Goal: Task Accomplishment & Management: Use online tool/utility

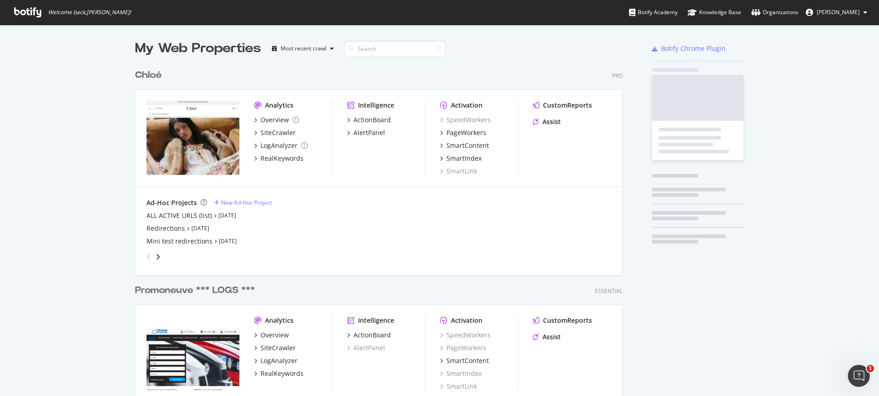
scroll to position [610, 488]
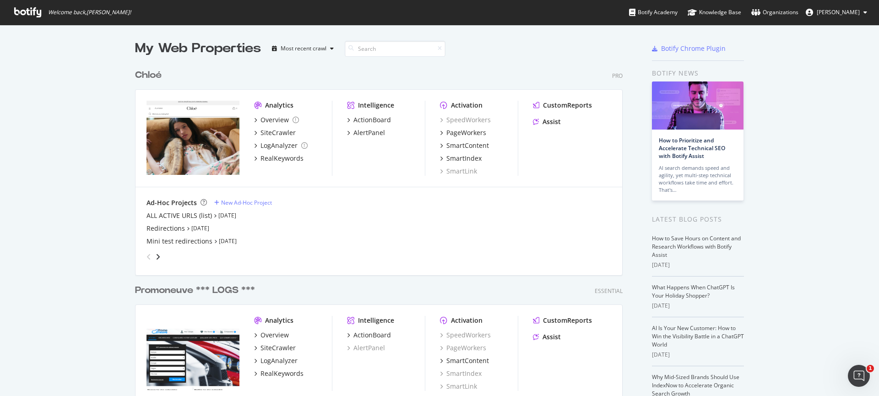
click at [83, 138] on div "My Web Properties Most recent crawl Chloé Pro Analytics Overview SiteCrawler Lo…" at bounding box center [439, 357] width 879 height 664
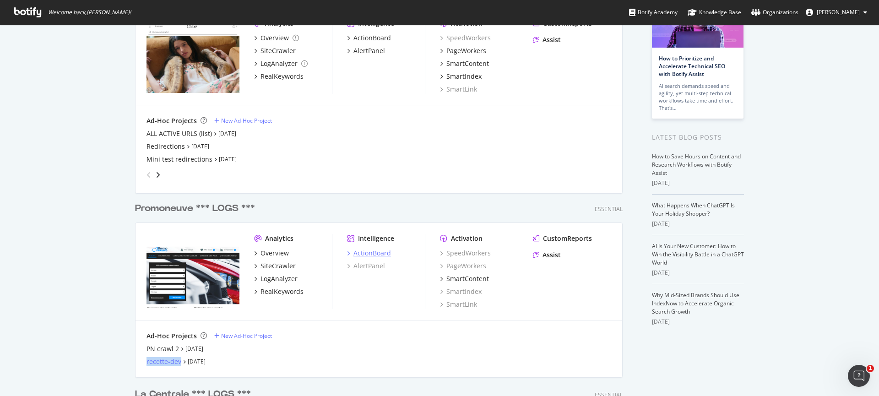
scroll to position [85, 0]
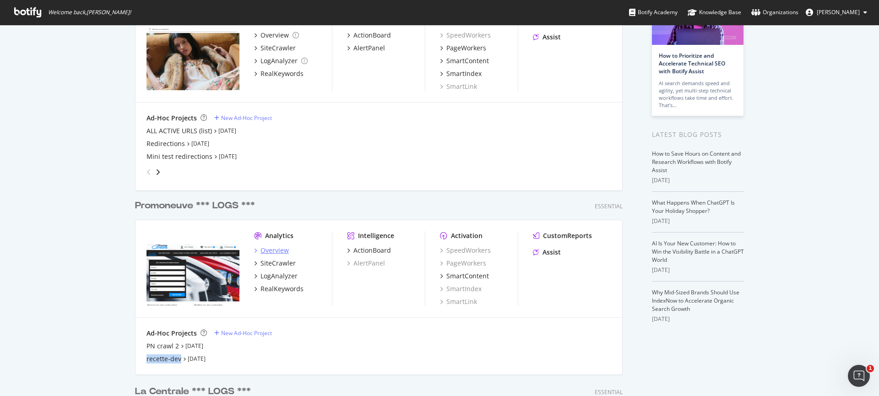
click at [279, 251] on div "Overview" at bounding box center [275, 250] width 28 height 9
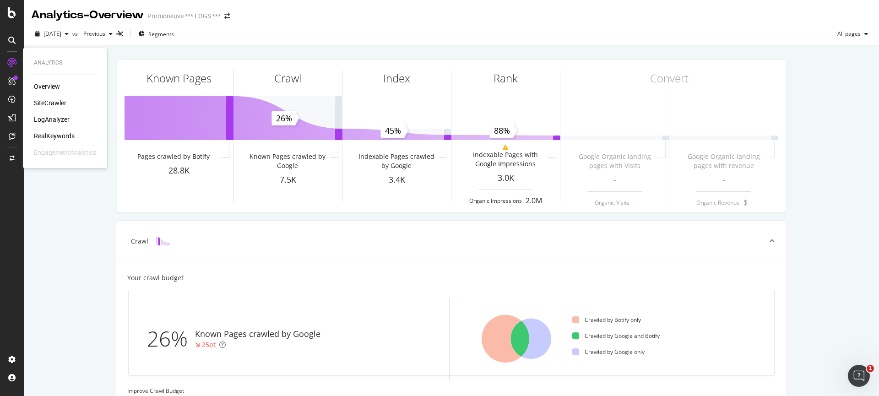
click at [44, 90] on div "Overview" at bounding box center [47, 86] width 26 height 9
click at [55, 85] on div "Overview" at bounding box center [47, 86] width 26 height 9
click at [44, 102] on div "SiteCrawler" at bounding box center [50, 102] width 33 height 9
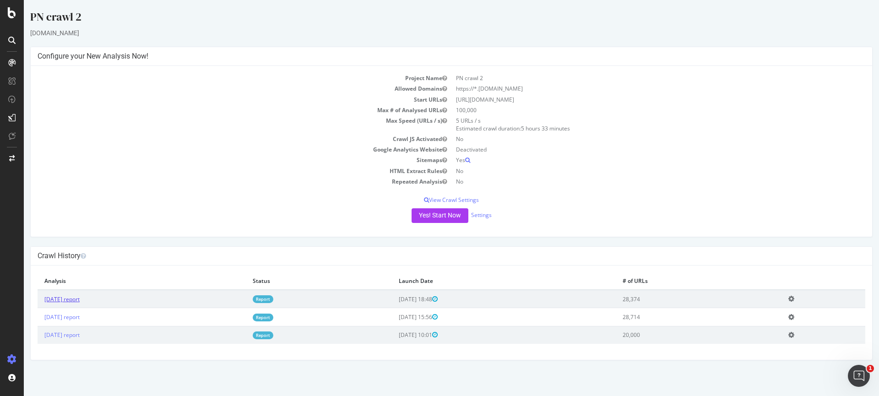
click at [75, 297] on link "[DATE] report" at bounding box center [61, 299] width 35 height 8
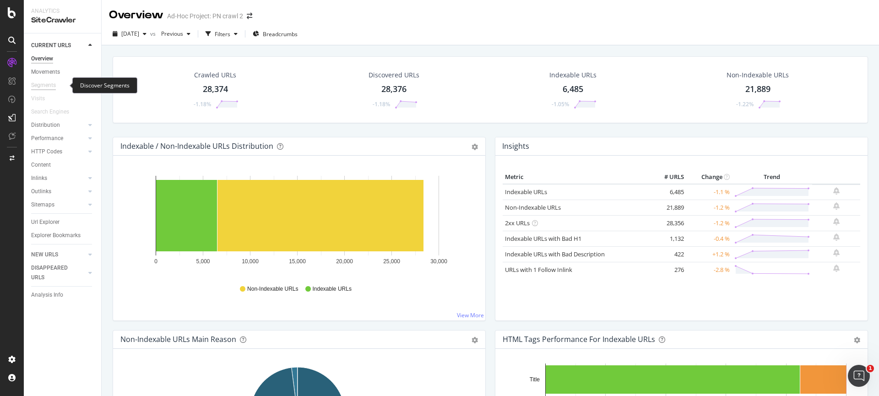
click at [42, 83] on div "Segments" at bounding box center [43, 86] width 25 height 10
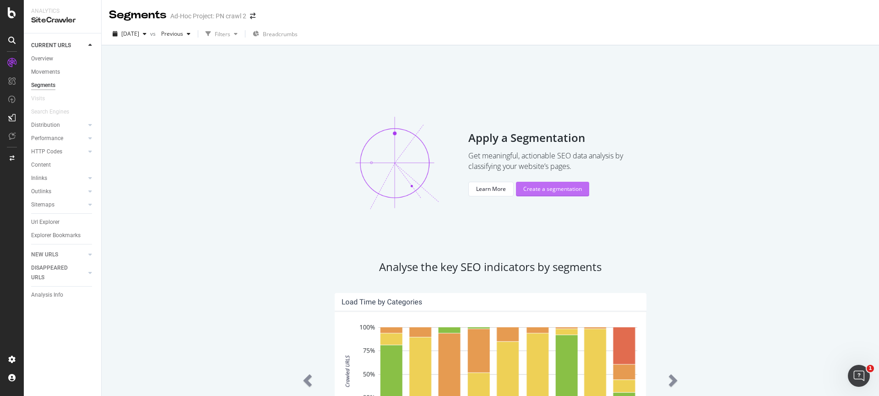
click at [547, 185] on div "Create a segmentation" at bounding box center [552, 189] width 59 height 8
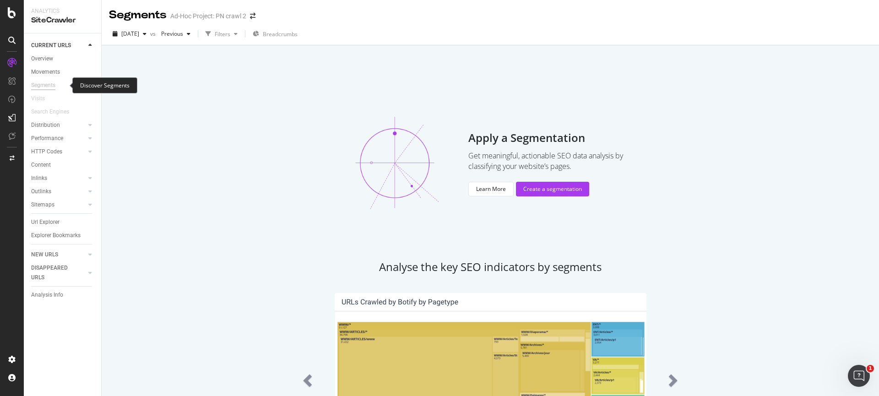
click at [51, 87] on div "Segments" at bounding box center [43, 86] width 24 height 10
click at [253, 15] on icon "arrow-right-arrow-left" at bounding box center [252, 16] width 5 height 6
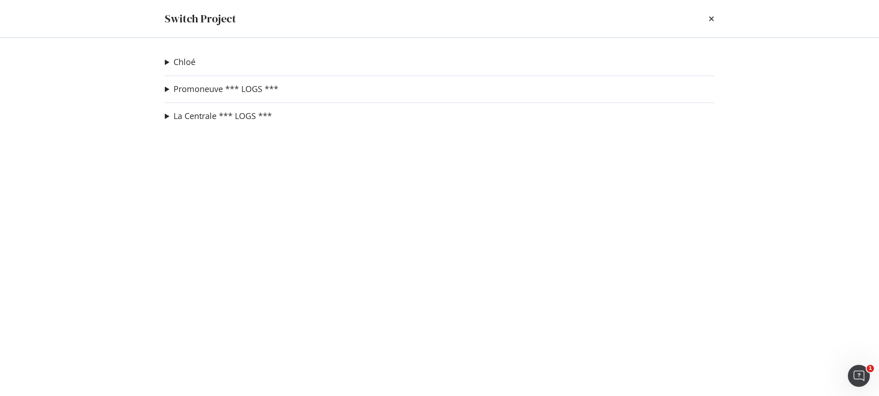
click at [165, 88] on summary "Promoneuve *** LOGS ***" at bounding box center [222, 89] width 114 height 12
click at [201, 127] on link "recette-dev" at bounding box center [197, 125] width 50 height 10
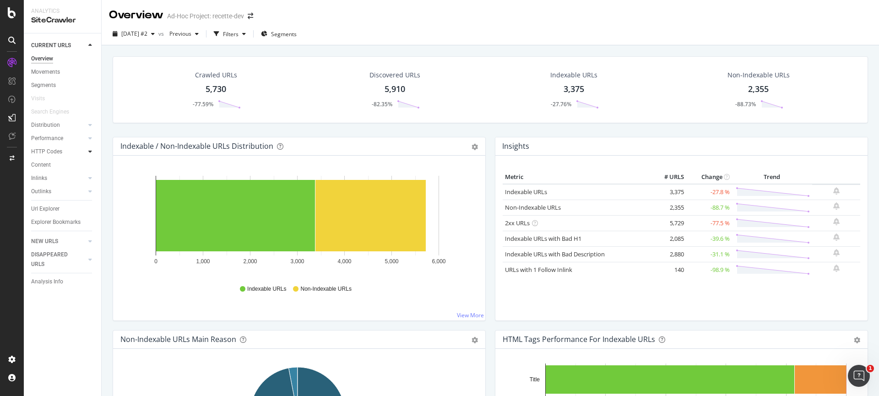
click at [92, 151] on icon at bounding box center [90, 151] width 4 height 5
click at [50, 192] on div "Insights" at bounding box center [45, 192] width 20 height 10
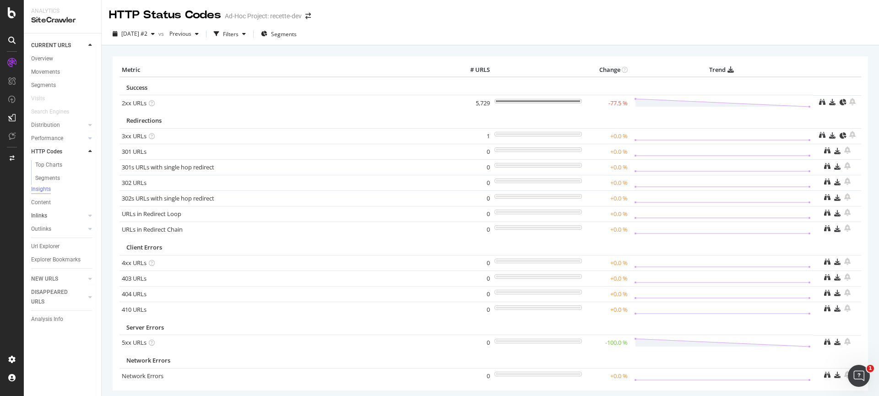
click at [55, 218] on link "Inlinks" at bounding box center [58, 216] width 55 height 10
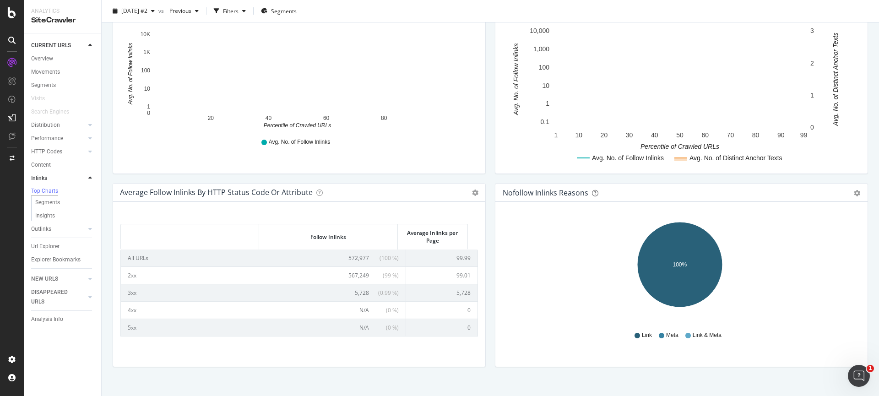
scroll to position [339, 0]
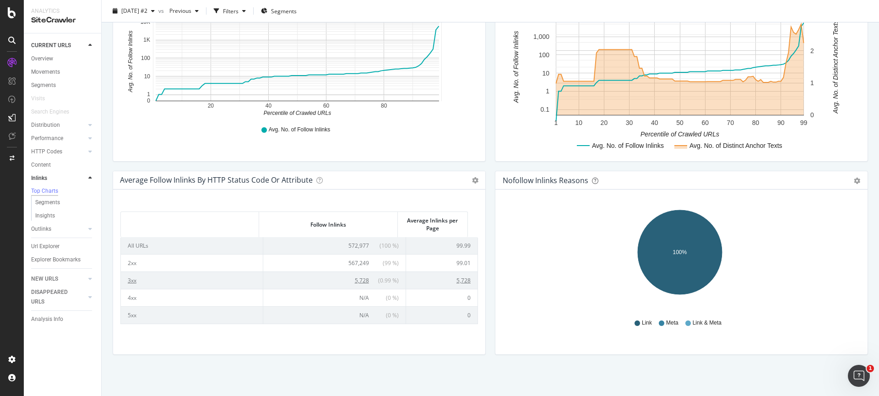
click at [132, 281] on td "3xx" at bounding box center [192, 280] width 142 height 17
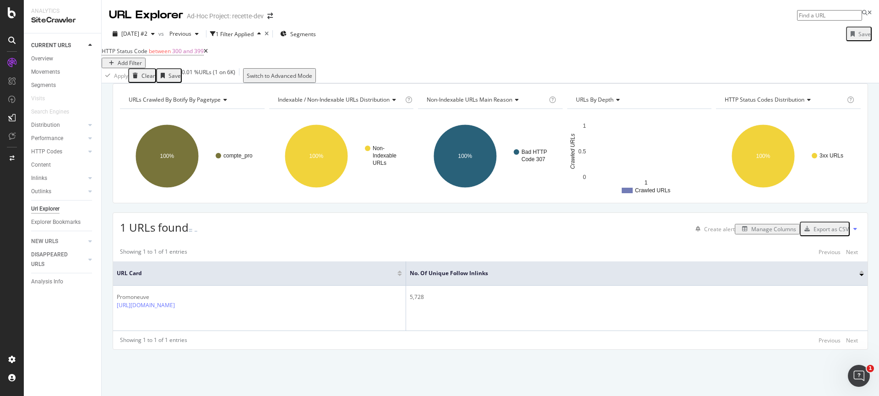
scroll to position [2, 0]
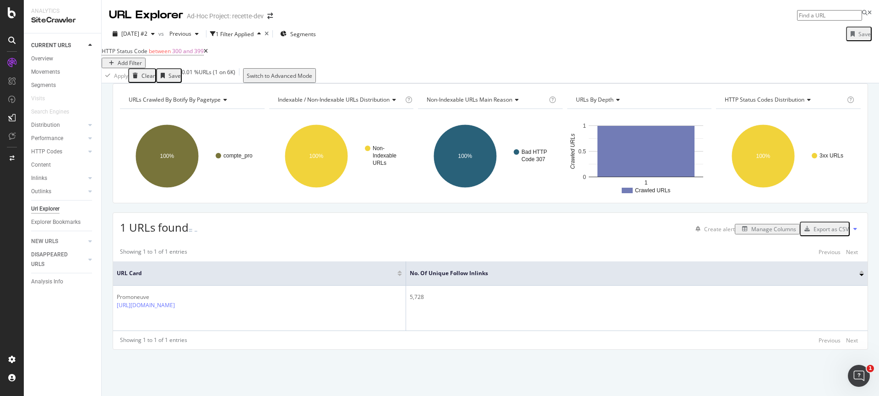
click at [142, 61] on div "Add Filter" at bounding box center [123, 63] width 37 height 8
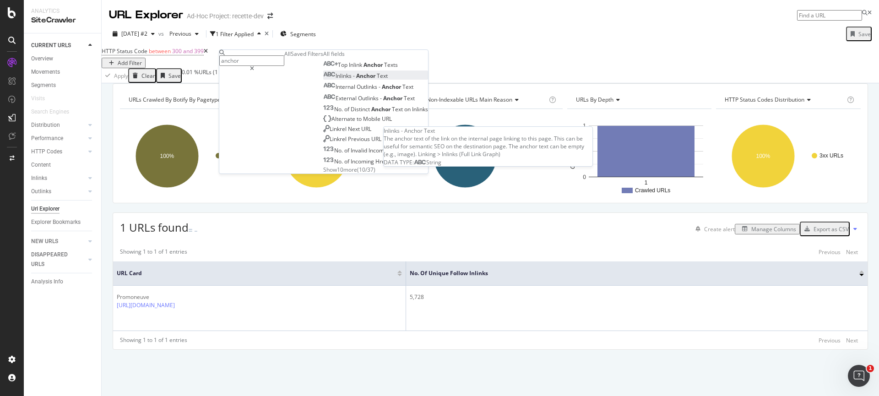
type input "anchor"
click at [323, 80] on div "Inlinks - Anchor Text" at bounding box center [355, 76] width 65 height 8
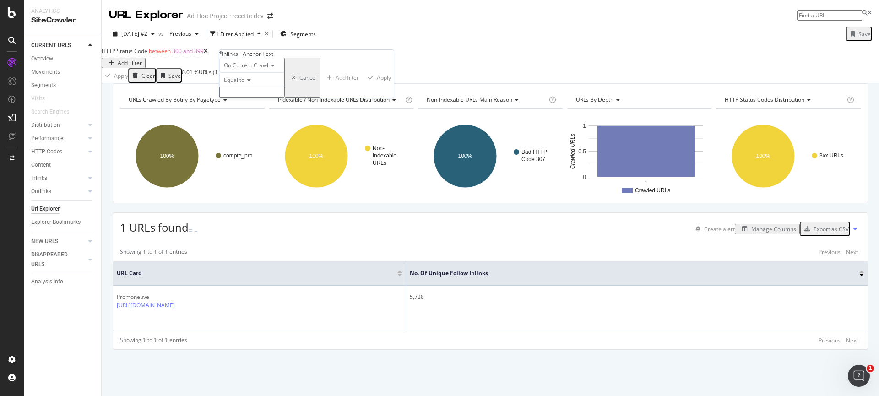
click at [330, 98] on div "On Current Crawl Equal to Cancel Add filter Apply" at bounding box center [306, 78] width 174 height 40
click at [322, 255] on div "Showing 1 to 1 of 1 entries Previous Next URL Card No. of Unique Follow Inlinks…" at bounding box center [490, 296] width 755 height 107
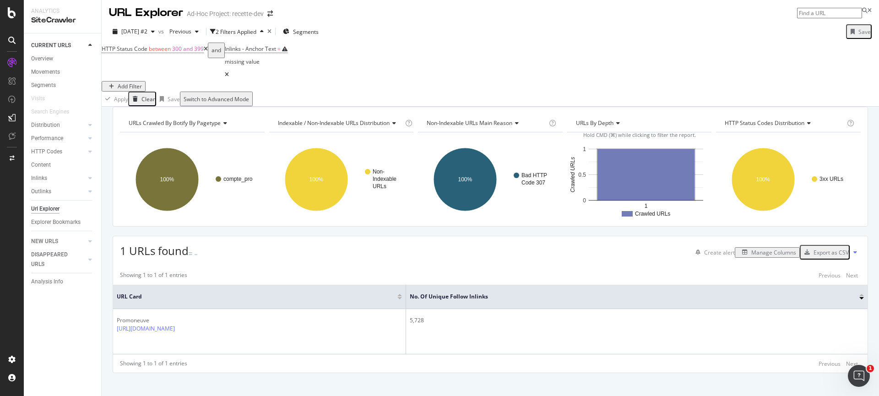
click at [752, 249] on div "Manage Columns" at bounding box center [774, 253] width 45 height 8
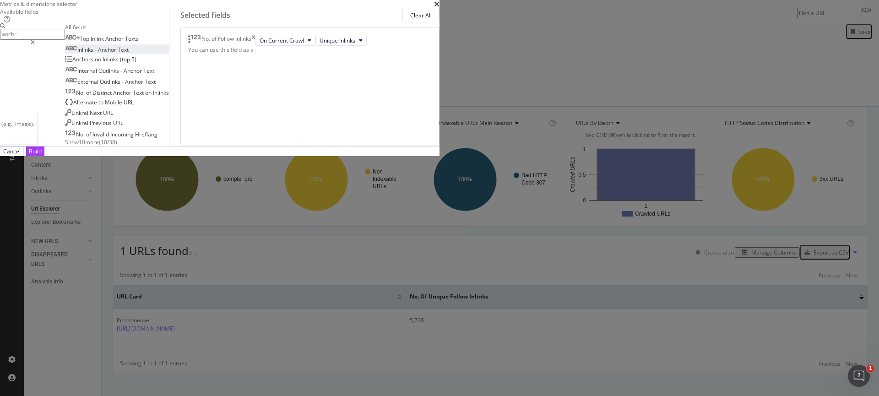
type input "anchr"
click at [129, 54] on span "Text" at bounding box center [123, 50] width 11 height 8
click at [44, 156] on button "Build" at bounding box center [35, 152] width 18 height 10
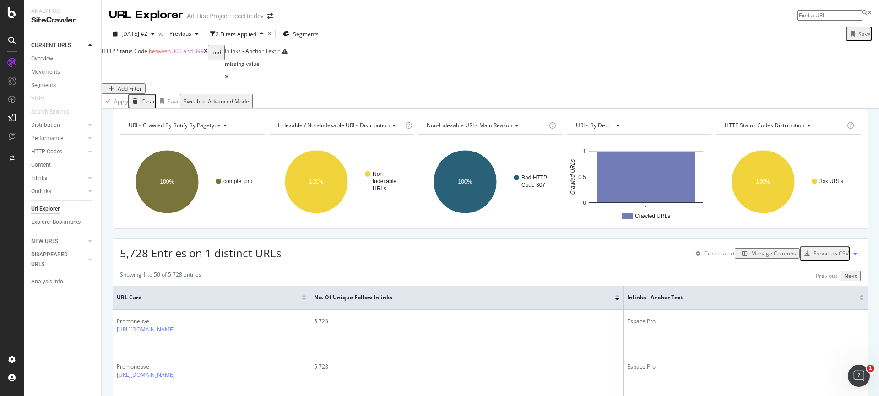
click at [775, 250] on div "Manage Columns" at bounding box center [774, 254] width 45 height 8
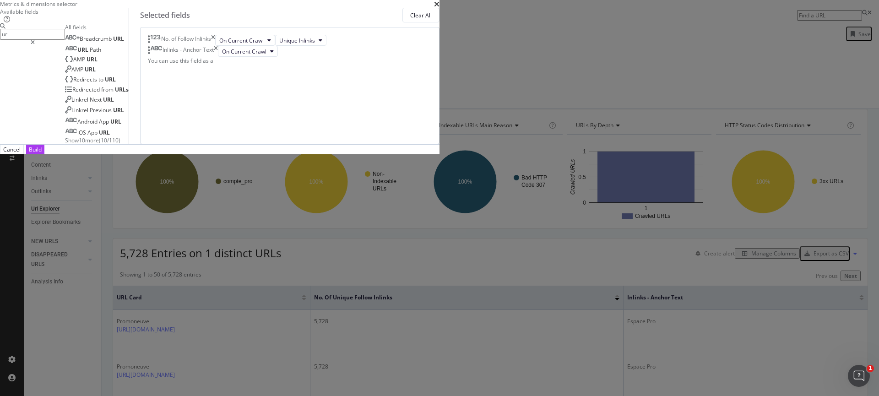
type input "u"
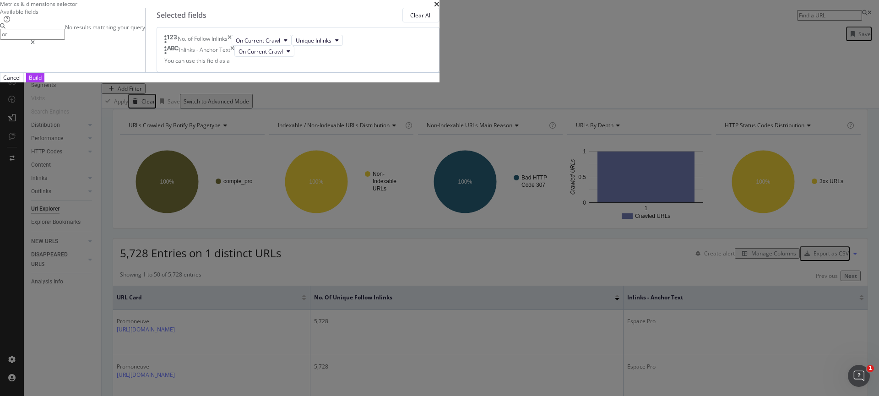
type input "o"
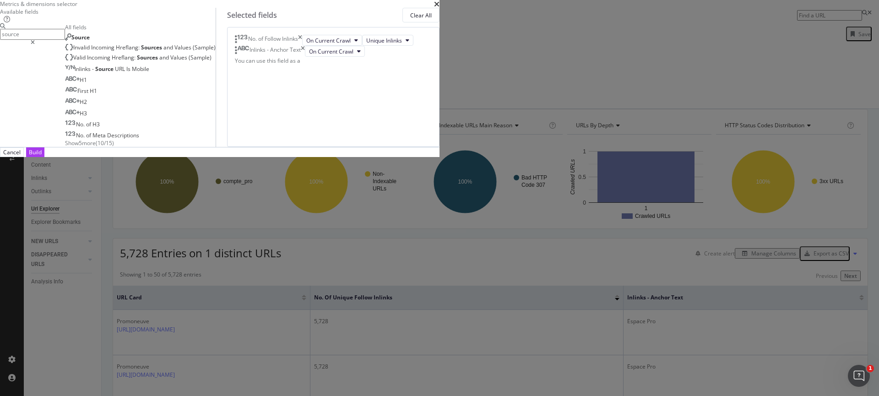
click at [65, 39] on input "source" at bounding box center [32, 34] width 65 height 11
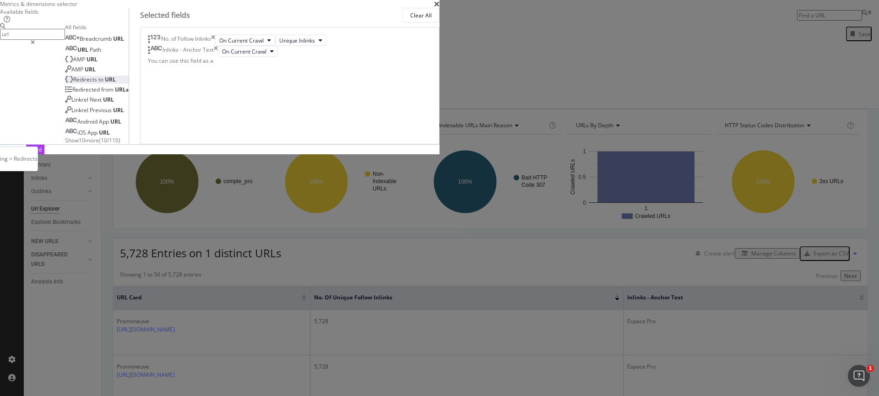
type input "url"
click at [98, 83] on span "Redirects" at bounding box center [85, 80] width 25 height 8
click at [44, 154] on div "Cancel Build" at bounding box center [22, 150] width 44 height 10
click at [44, 154] on button "Build" at bounding box center [35, 150] width 18 height 10
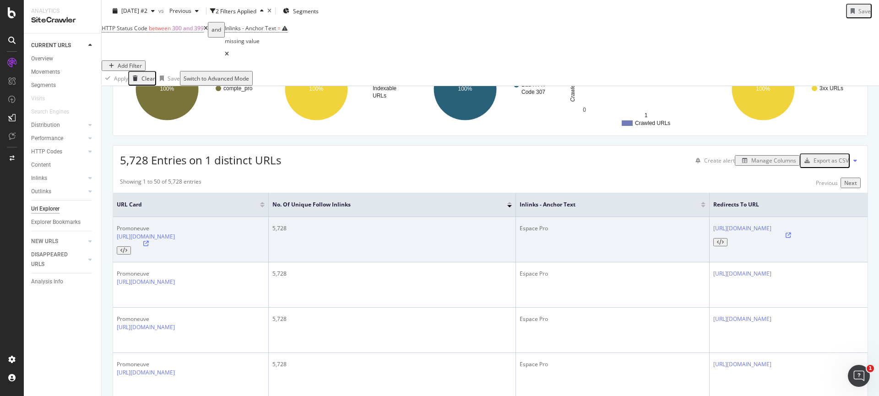
scroll to position [91, 0]
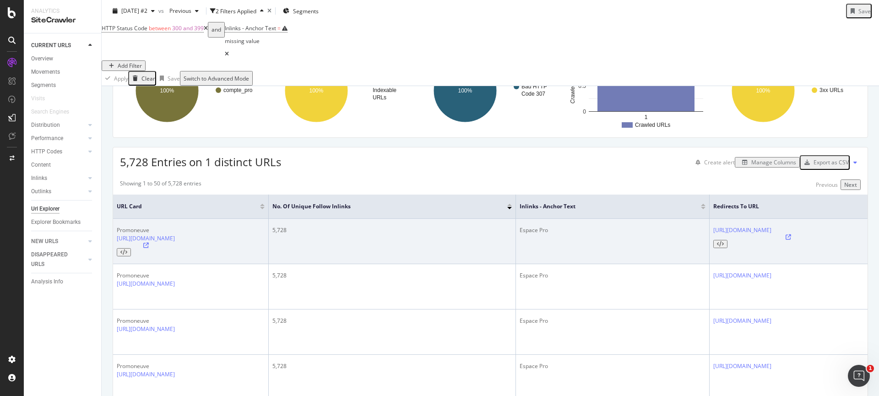
click at [149, 243] on icon at bounding box center [145, 245] width 5 height 5
click at [520, 226] on div "Espace Pro" at bounding box center [613, 230] width 186 height 8
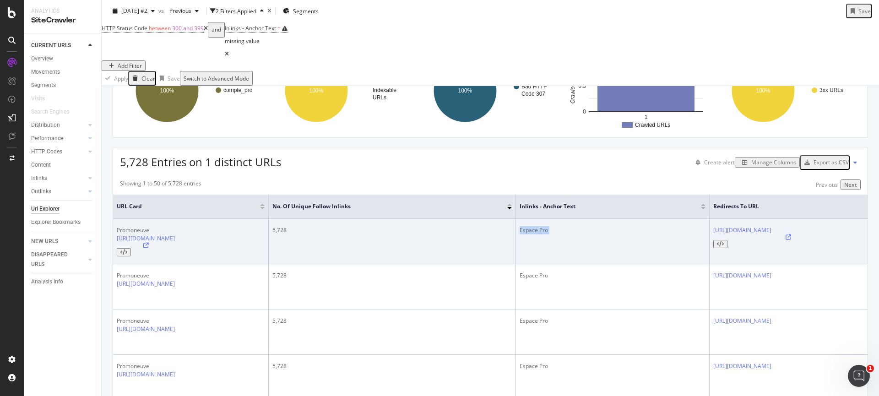
copy div "Espace Pro"
click at [149, 243] on icon at bounding box center [145, 245] width 5 height 5
click at [786, 234] on icon at bounding box center [788, 236] width 5 height 5
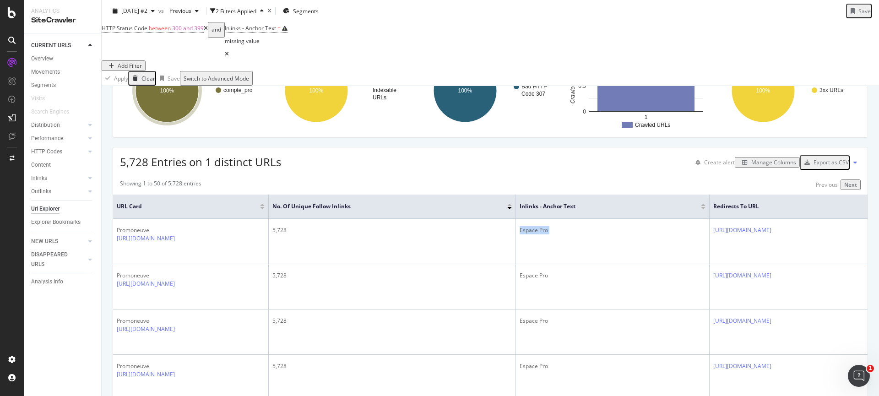
scroll to position [0, 0]
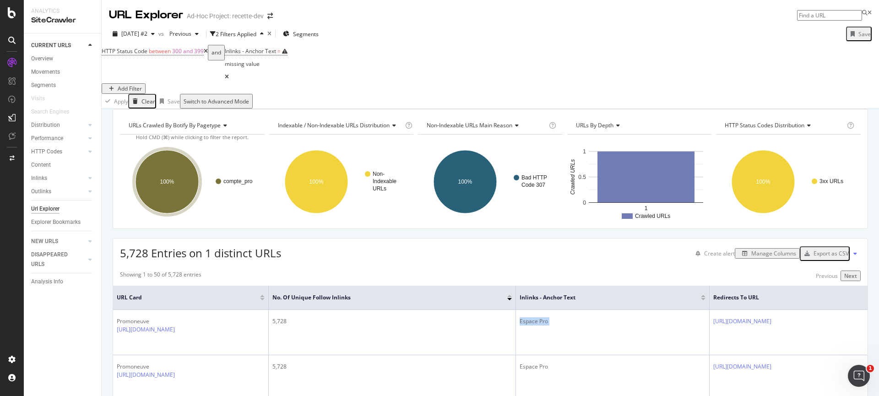
click at [229, 74] on icon at bounding box center [227, 76] width 4 height 5
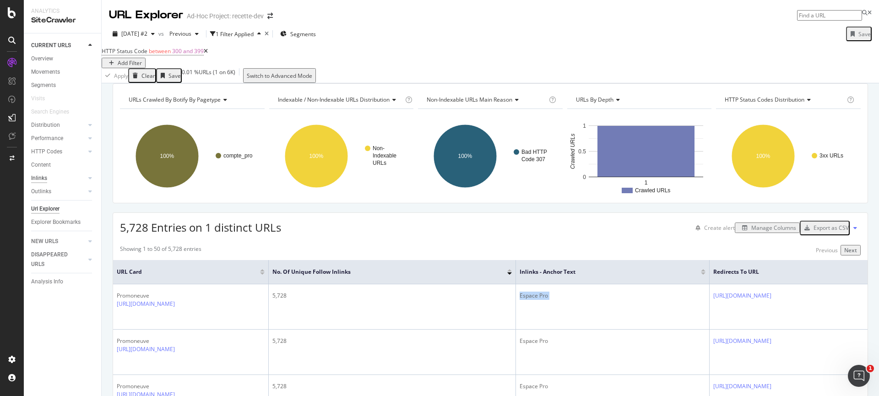
click at [44, 179] on div "Inlinks" at bounding box center [39, 179] width 16 height 10
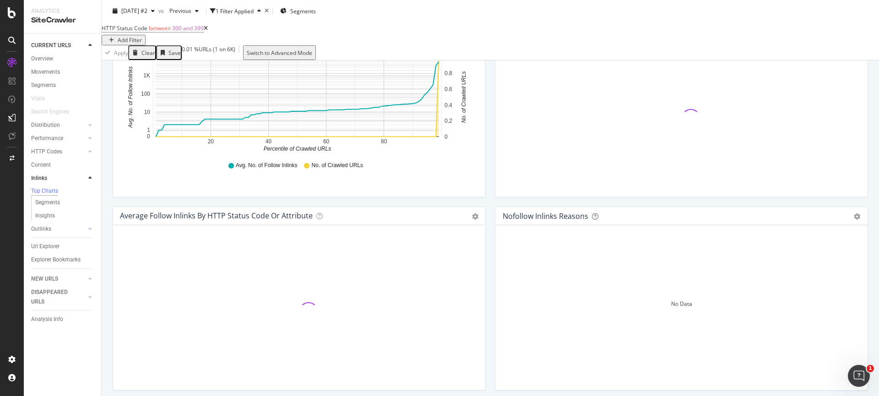
scroll to position [382, 0]
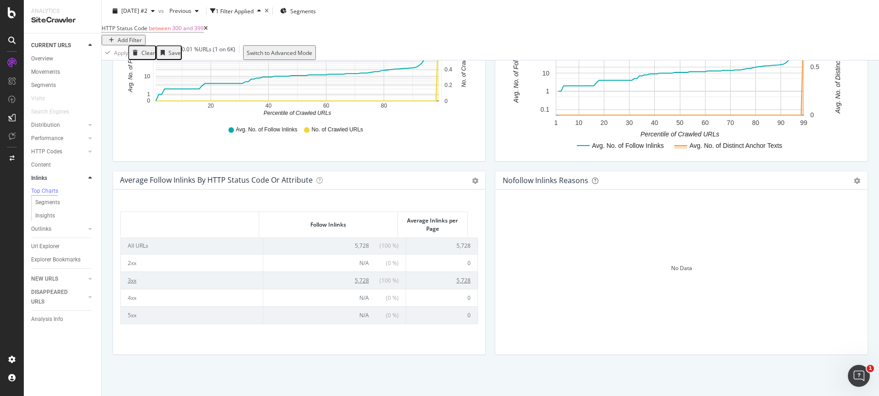
click at [131, 281] on td "3xx" at bounding box center [192, 280] width 142 height 17
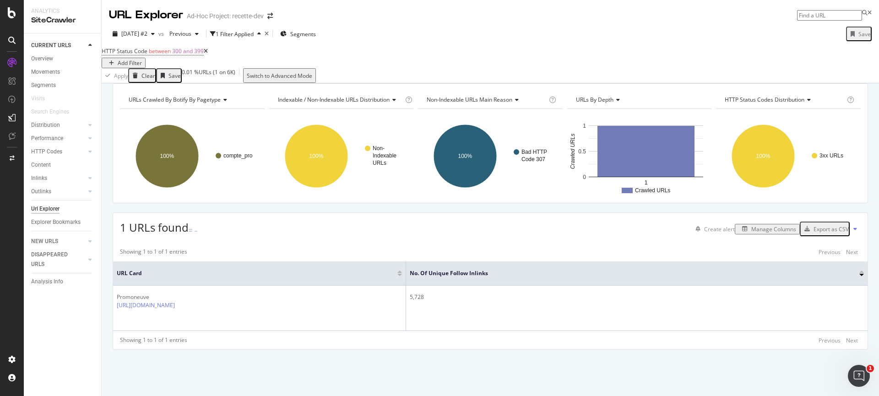
click at [753, 233] on div "Manage Columns" at bounding box center [774, 229] width 45 height 8
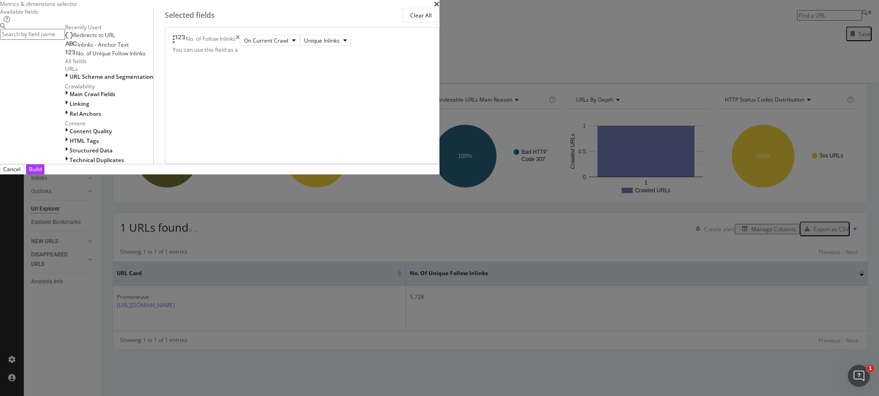
click at [129, 49] on span "Inlinks - Anchor Text" at bounding box center [102, 45] width 51 height 8
click at [153, 108] on div "Linking" at bounding box center [109, 104] width 88 height 8
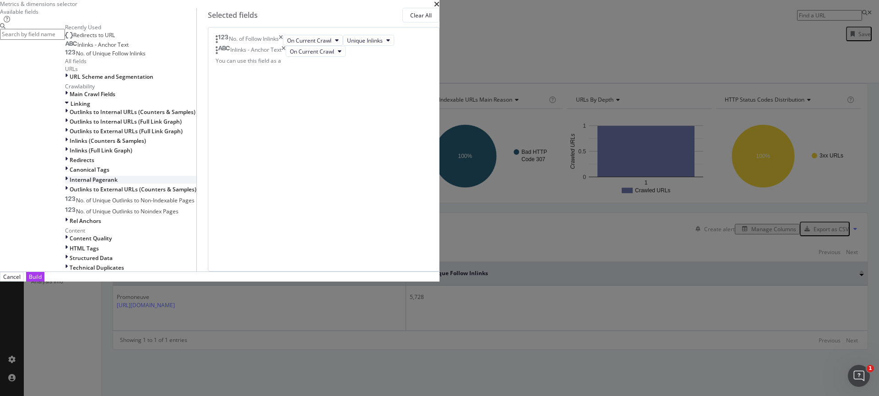
scroll to position [82, 0]
click at [146, 145] on span "Inlinks (Counters & Samples)" at bounding box center [108, 141] width 76 height 8
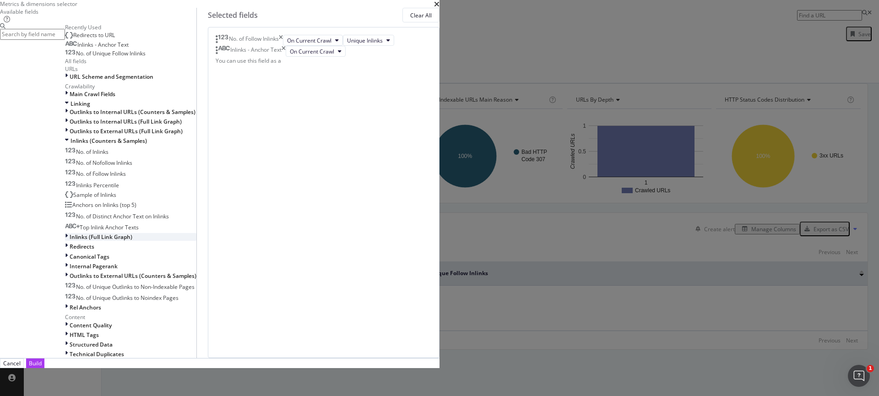
scroll to position [167, 0]
click at [132, 240] on span "Inlinks (Full Link Graph)" at bounding box center [101, 237] width 63 height 8
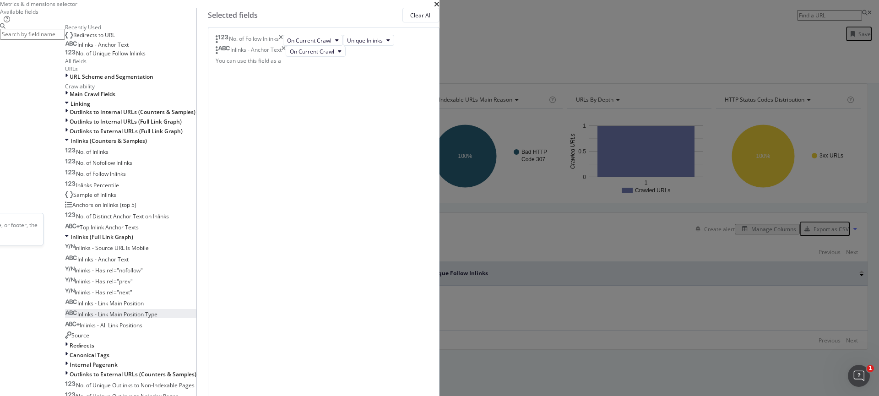
scroll to position [250, 0]
click at [94, 342] on span "Redirects" at bounding box center [82, 346] width 25 height 8
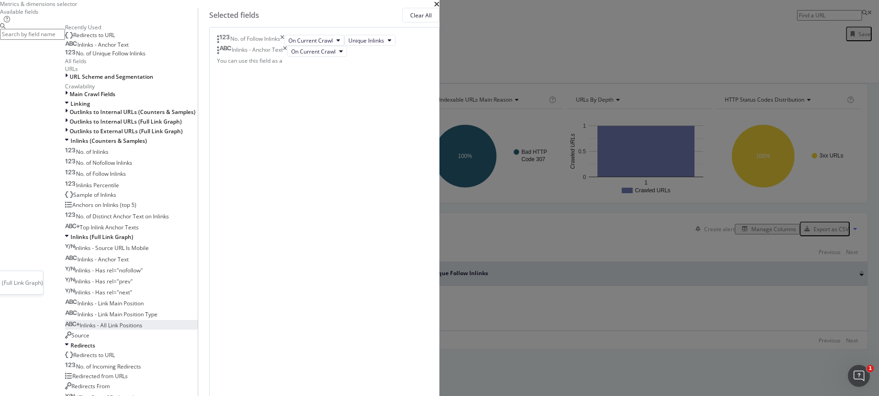
scroll to position [203, 0]
click at [89, 332] on span "Source" at bounding box center [80, 336] width 18 height 8
click at [284, 70] on div "Select a field (mandatory)" at bounding box center [268, 63] width 33 height 16
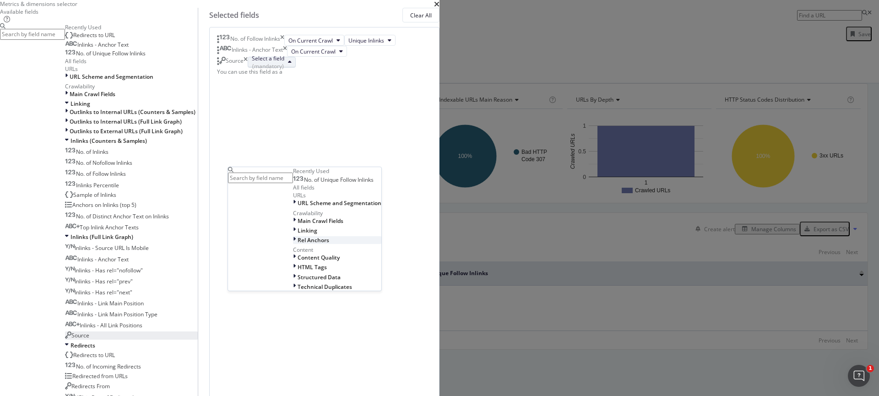
scroll to position [16, 0]
click at [296, 271] on icon "modal" at bounding box center [294, 267] width 3 height 8
click at [297, 271] on icon "modal" at bounding box center [295, 267] width 4 height 8
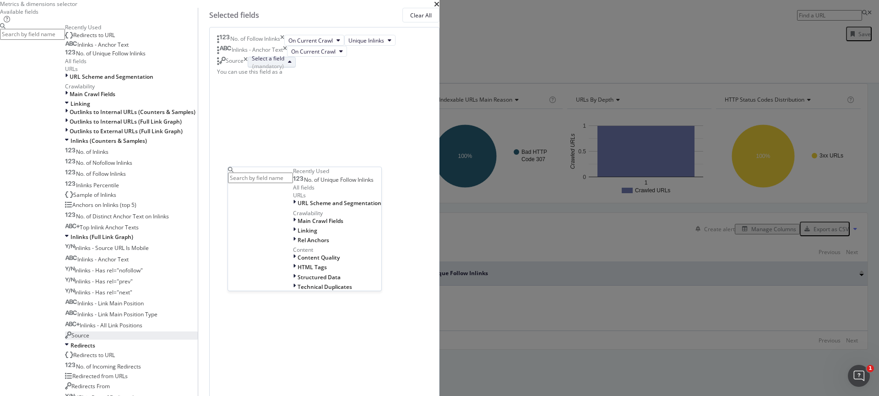
click at [374, 184] on div "No. of Unique Follow Inlinks" at bounding box center [333, 179] width 81 height 7
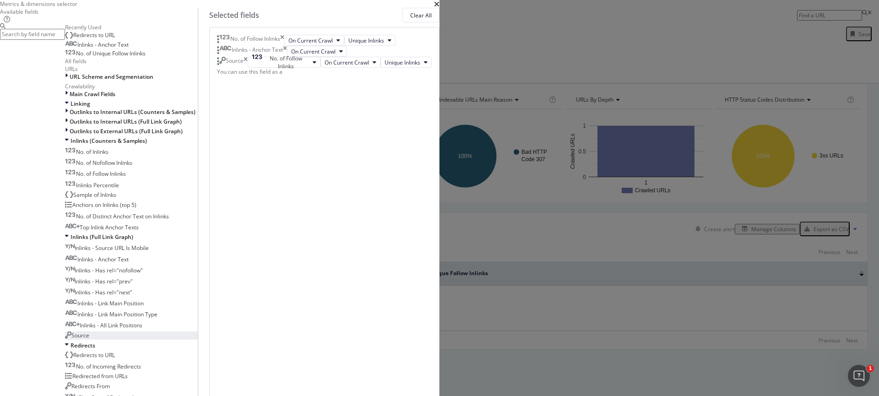
click at [440, 224] on div "No. of Follow Inlinks On Current Crawl Unique Inlinks Inlinks - Anchor Text On …" at bounding box center [324, 337] width 230 height 621
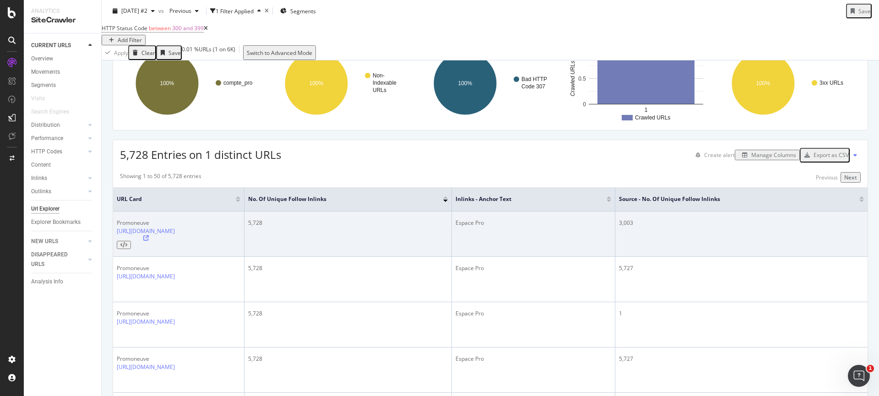
scroll to position [71, 0]
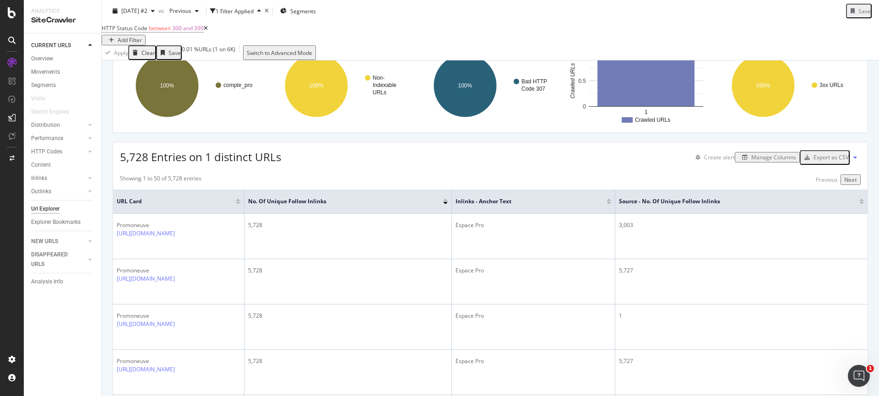
click at [756, 161] on div "Manage Columns" at bounding box center [774, 157] width 45 height 8
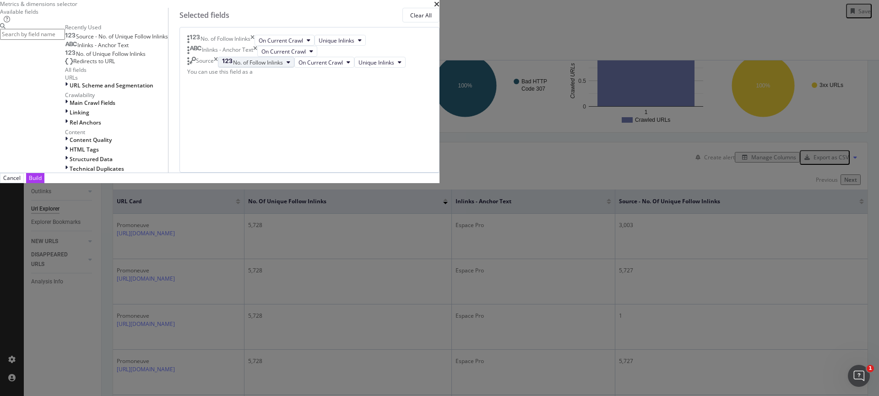
click at [283, 66] on div "No. of Follow Inlinks" at bounding box center [252, 63] width 61 height 8
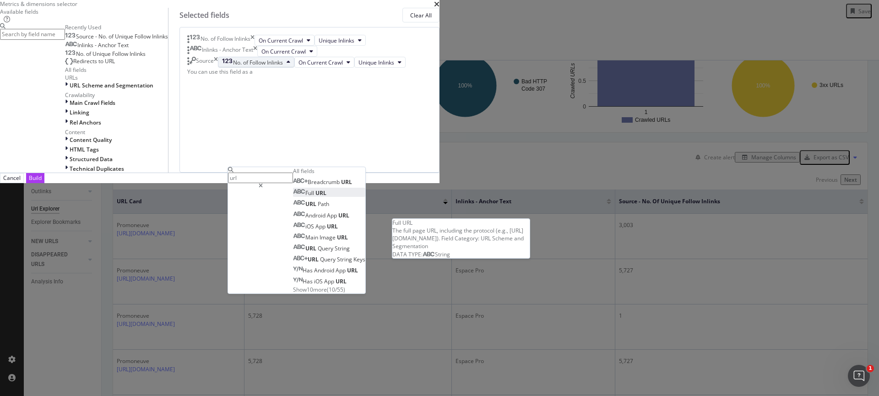
type input "url"
click at [327, 197] on span "URL" at bounding box center [321, 193] width 11 height 8
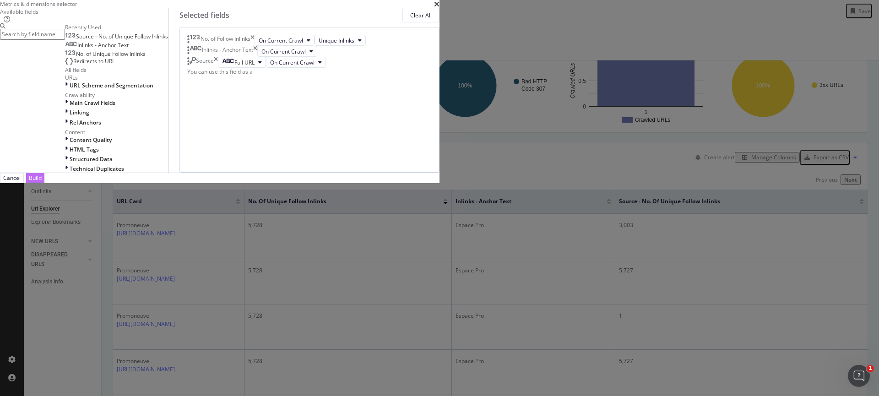
click at [42, 182] on div "Build" at bounding box center [35, 178] width 13 height 8
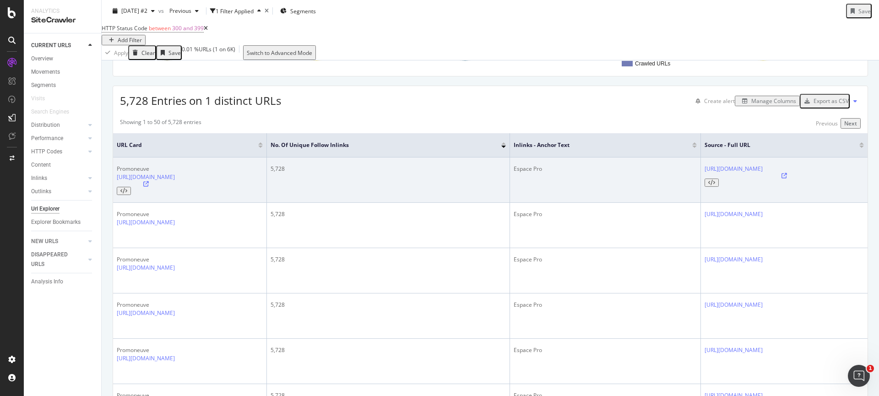
scroll to position [129, 0]
click at [782, 177] on icon at bounding box center [784, 173] width 5 height 5
click at [514, 171] on div "Espace Pro" at bounding box center [605, 167] width 183 height 8
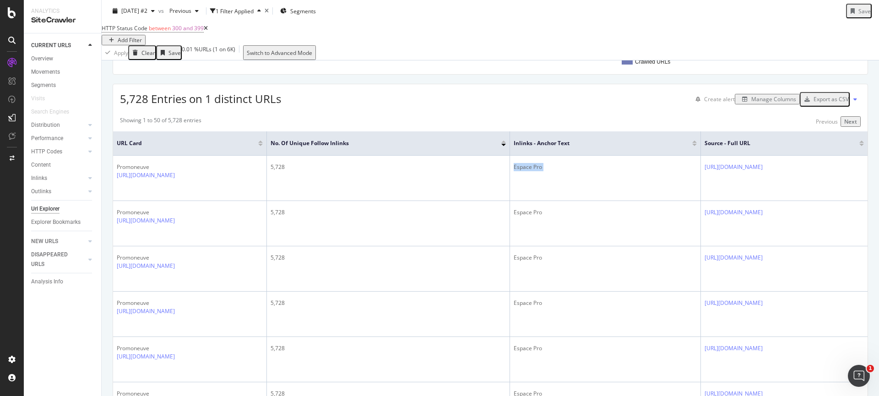
copy div "Espace Pro"
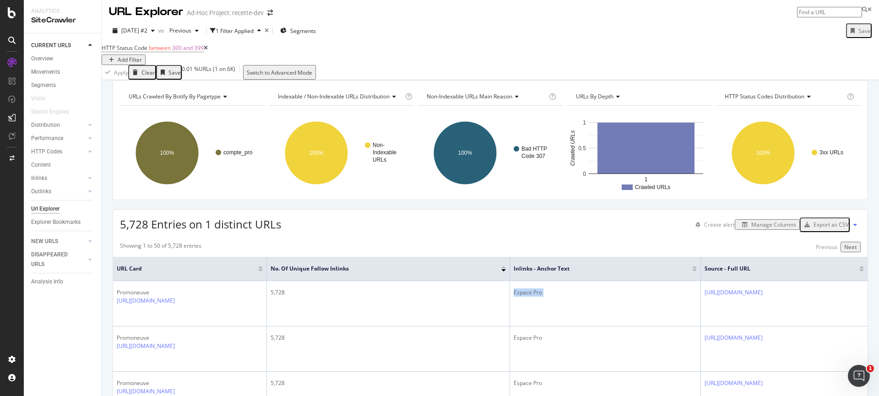
scroll to position [0, 0]
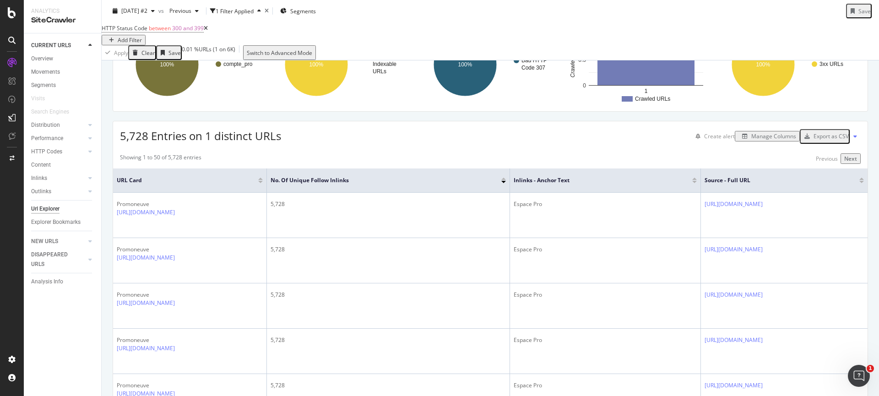
click at [692, 183] on div at bounding box center [694, 182] width 5 height 2
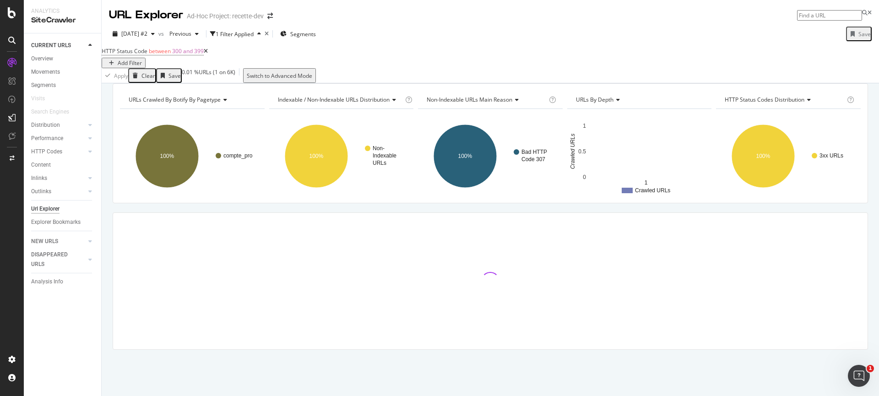
scroll to position [92, 0]
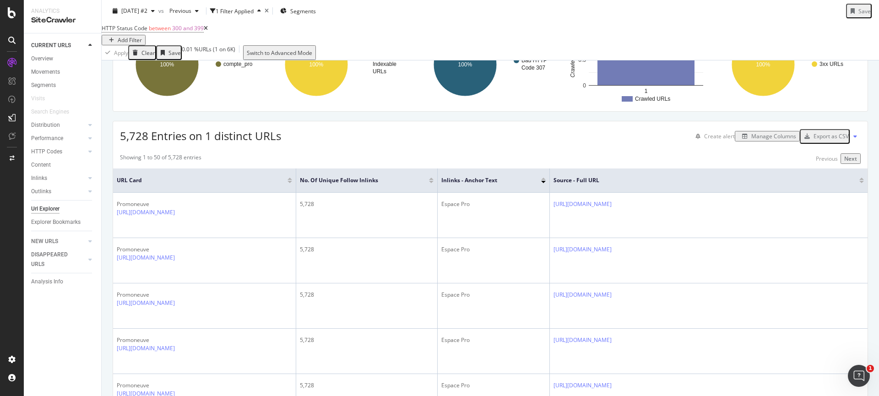
click at [764, 140] on div "Manage Columns" at bounding box center [768, 136] width 58 height 8
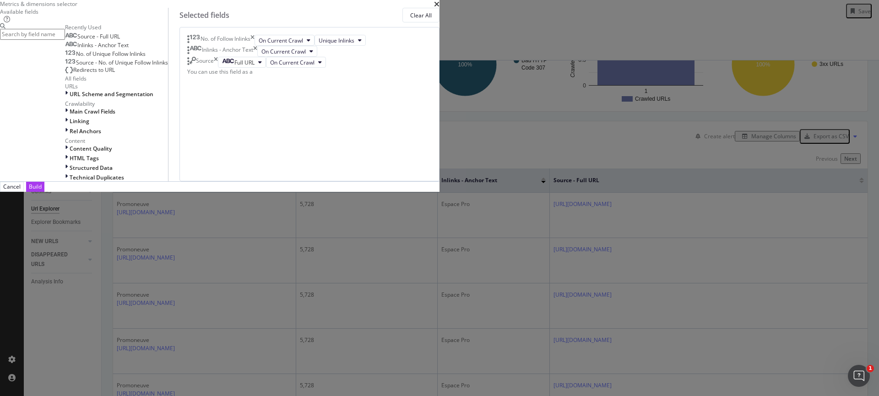
click at [440, 8] on div "times" at bounding box center [436, 4] width 5 height 8
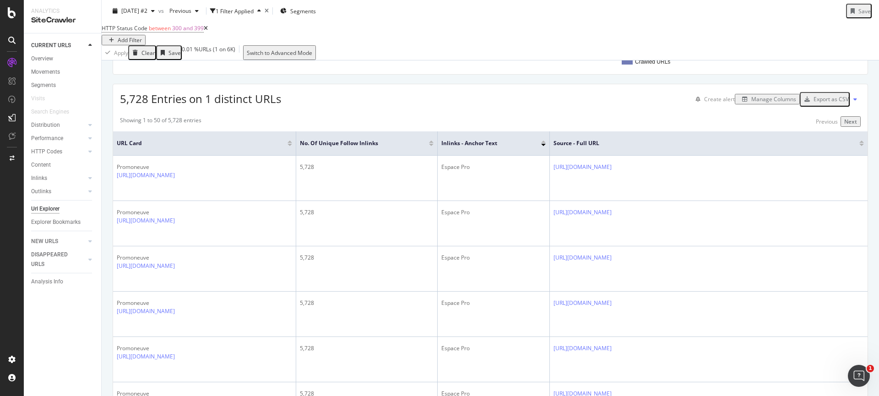
scroll to position [0, 0]
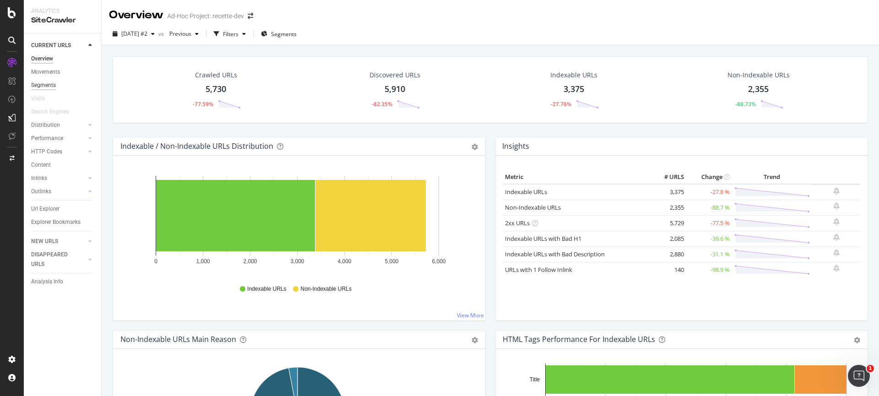
click at [48, 89] on div "Segments" at bounding box center [43, 86] width 25 height 10
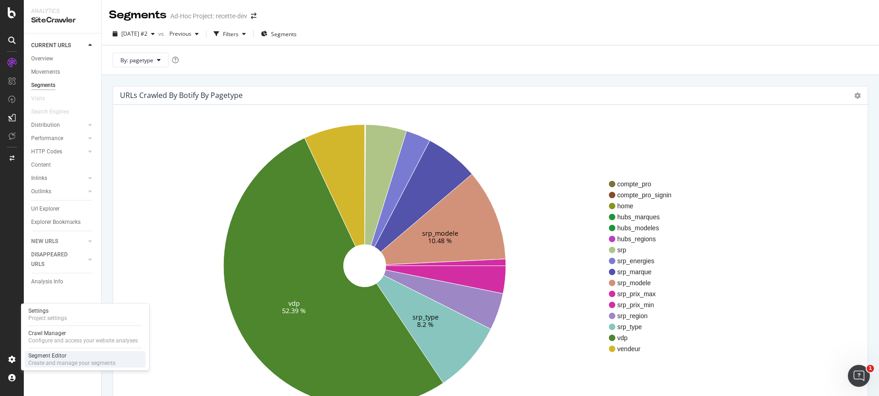
click at [72, 355] on div "Segment Editor" at bounding box center [71, 355] width 87 height 7
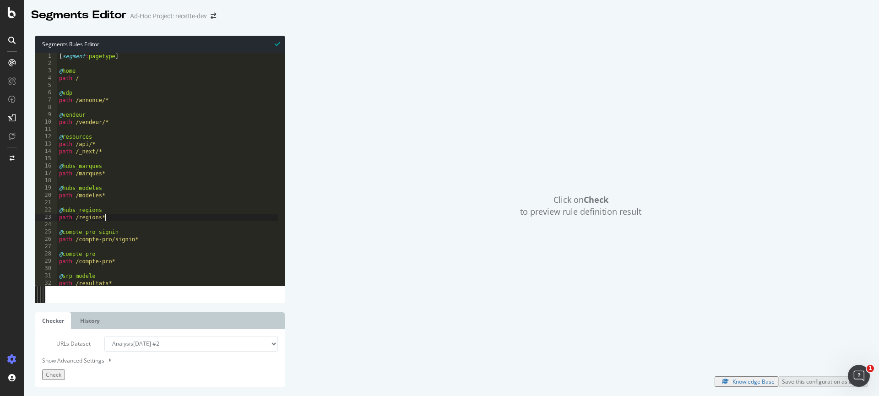
click at [130, 215] on div "[ segment : pagetype ] @ home path / @ vdp path /annonce/* @ vendeur path /vend…" at bounding box center [167, 175] width 221 height 244
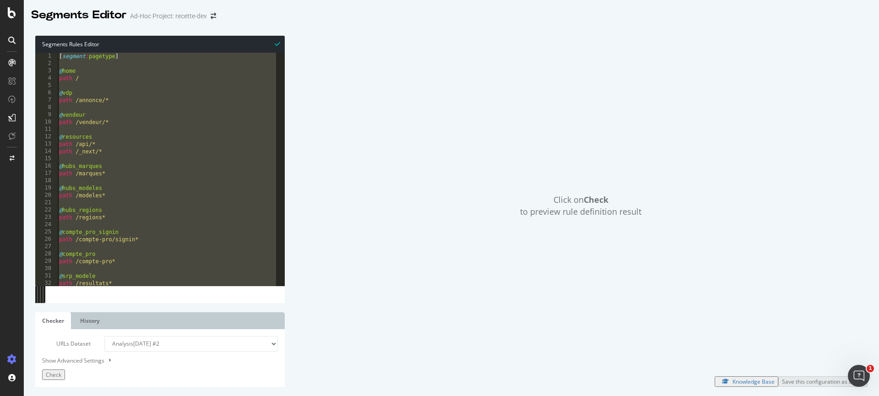
type textarea "@unknown path /*"
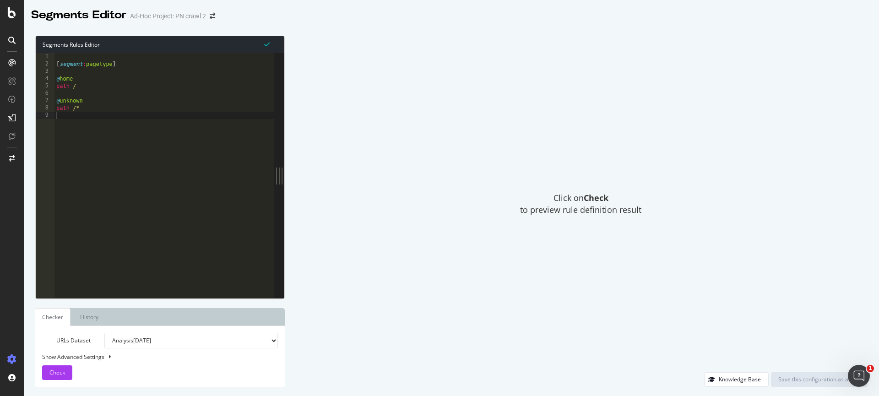
click at [123, 98] on div "[ segment : pagetype ] @ home path / @ unknown path /*" at bounding box center [165, 183] width 220 height 260
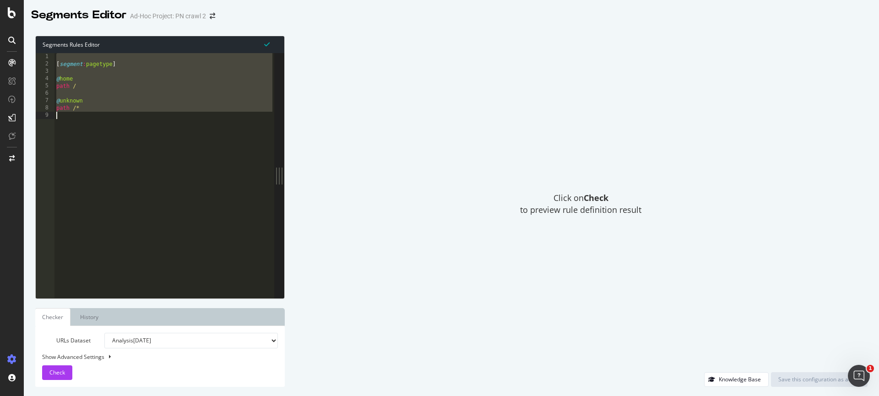
type textarea "path /*"
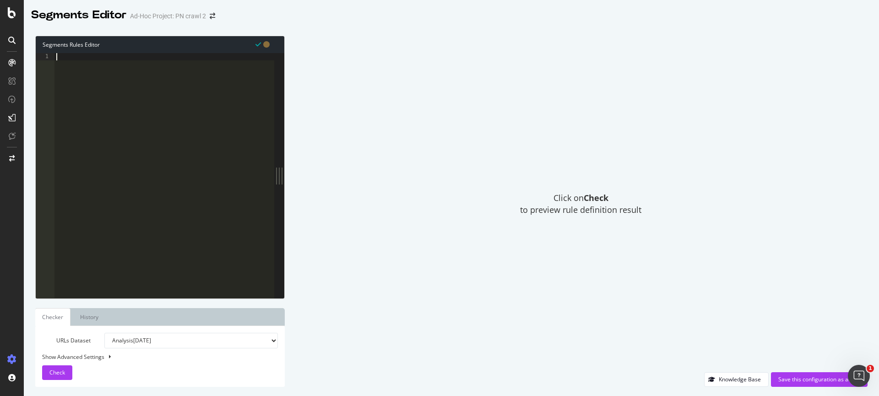
paste textarea "path /*"
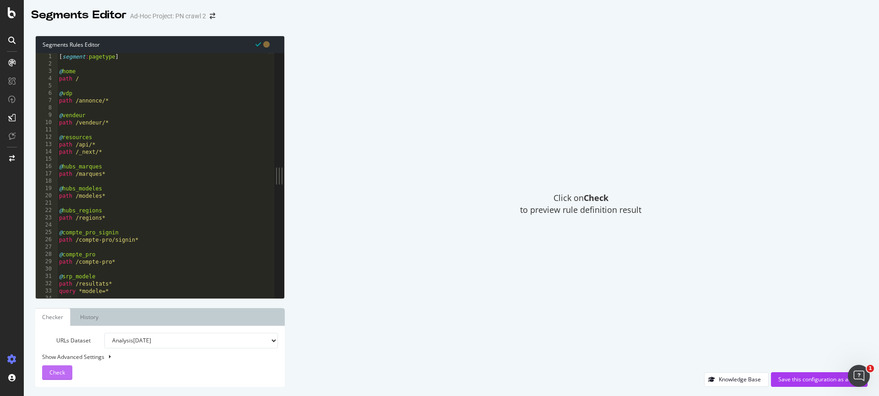
click at [59, 369] on span "Check" at bounding box center [57, 373] width 16 height 8
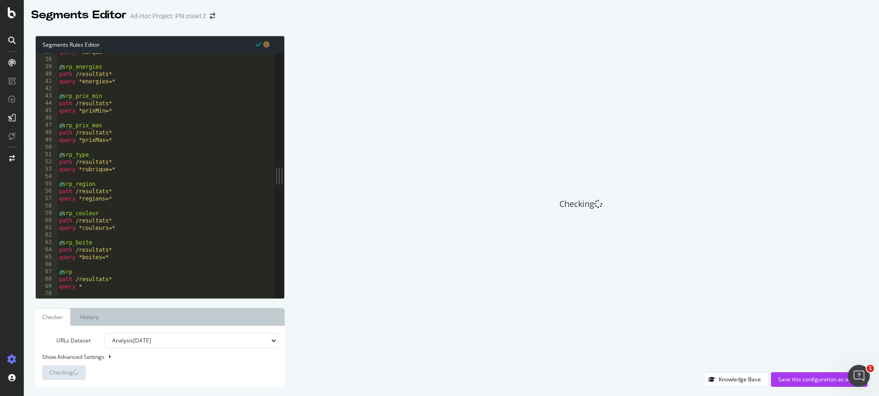
scroll to position [283, 0]
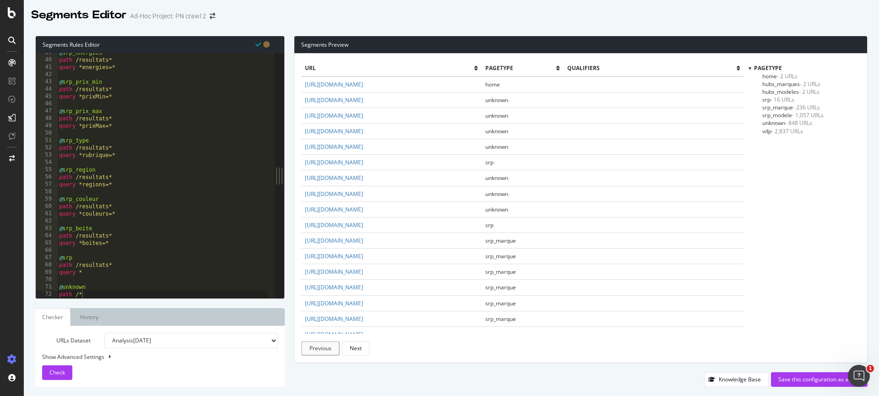
click at [772, 124] on span "unknown - 848 URLs" at bounding box center [788, 123] width 50 height 8
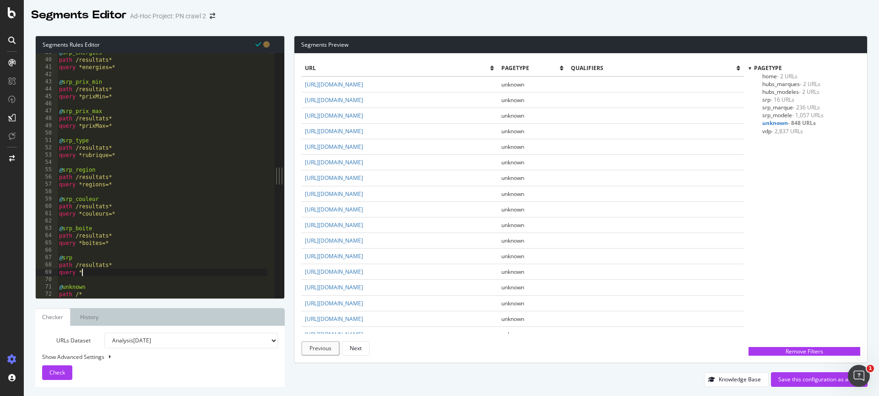
click at [103, 274] on div "@ srp_energies path /resultats* query *energies=* @ srp_prix_min path /resultat…" at bounding box center [162, 179] width 210 height 260
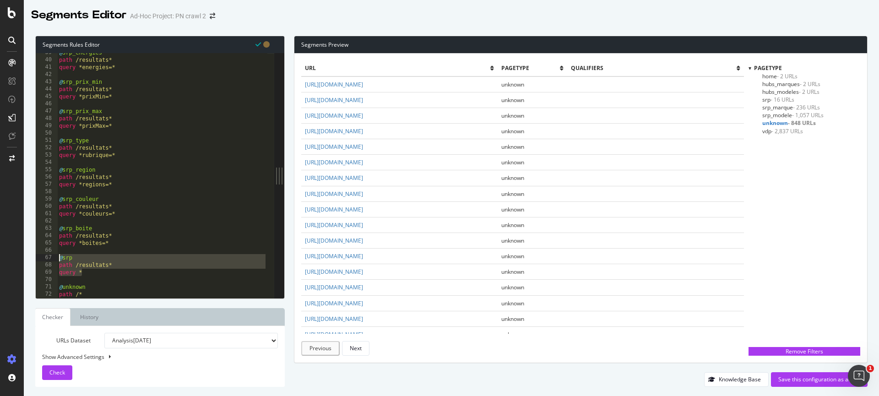
drag, startPoint x: 64, startPoint y: 269, endPoint x: 58, endPoint y: 260, distance: 11.1
click at [58, 260] on div "@ srp_energies path /resultats* query *energies=* @ srp_prix_min path /resultat…" at bounding box center [162, 179] width 210 height 260
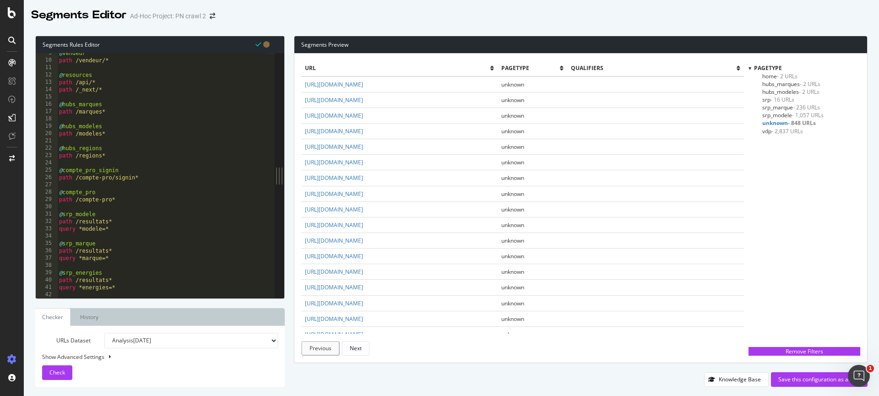
scroll to position [0, 0]
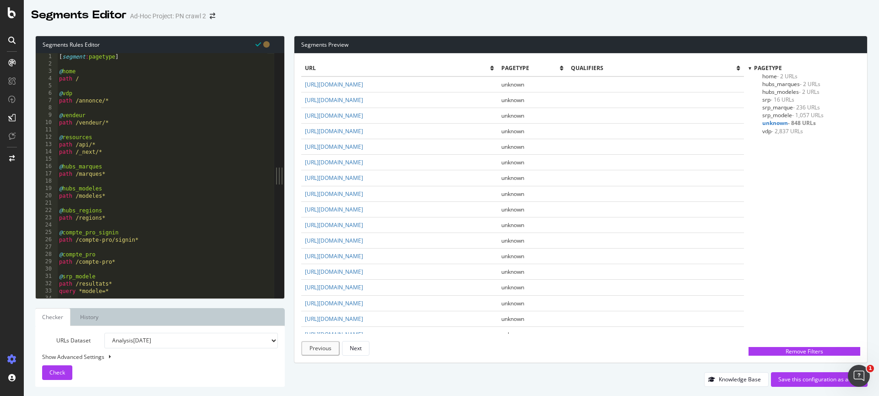
click at [122, 118] on div "[ segment : pagetype ] @ home path / @ vdp path /annonce/* @ vendeur path /vend…" at bounding box center [162, 183] width 210 height 260
drag, startPoint x: 125, startPoint y: 124, endPoint x: 45, endPoint y: 114, distance: 80.8
click at [45, 114] on div "path /* 1 2 3 4 5 6 7 8 9 10 11 12 13 14 15 16 17 18 19 20 21 22 23 24 25 26 27…" at bounding box center [155, 175] width 239 height 245
type textarea "path /vendeur/*"
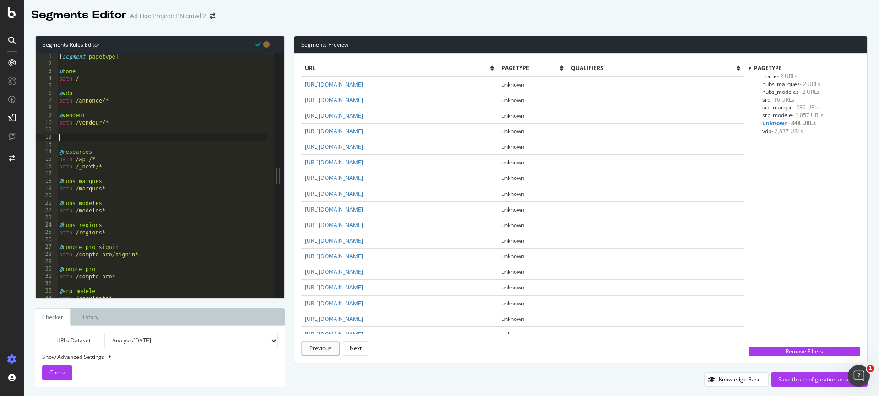
paste textarea "path /vendeur/*"
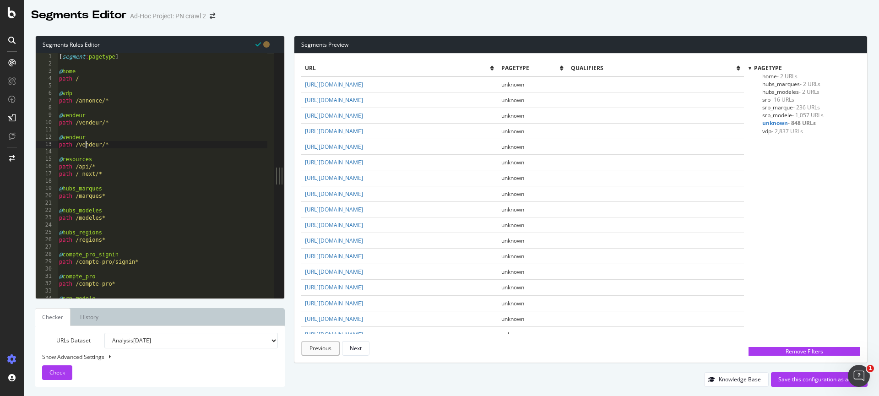
click at [85, 142] on div "[ segment : pagetype ] @ home path / @ vdp path /annonce/* @ vendeur path /vend…" at bounding box center [162, 183] width 210 height 260
click at [100, 143] on div "[ segment : pagetype ] @ home path / @ vdp path /annonce/* @ vendeur path /vend…" at bounding box center [162, 183] width 210 height 260
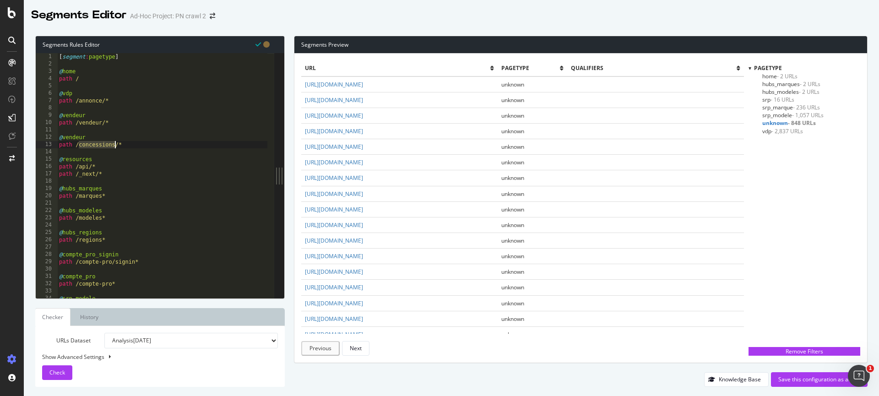
click at [73, 137] on div "[ segment : pagetype ] @ home path / @ vdp path /annonce/* @ vendeur path /vend…" at bounding box center [162, 183] width 210 height 260
paste textarea "concessions"
click at [53, 371] on span "Check" at bounding box center [57, 373] width 16 height 8
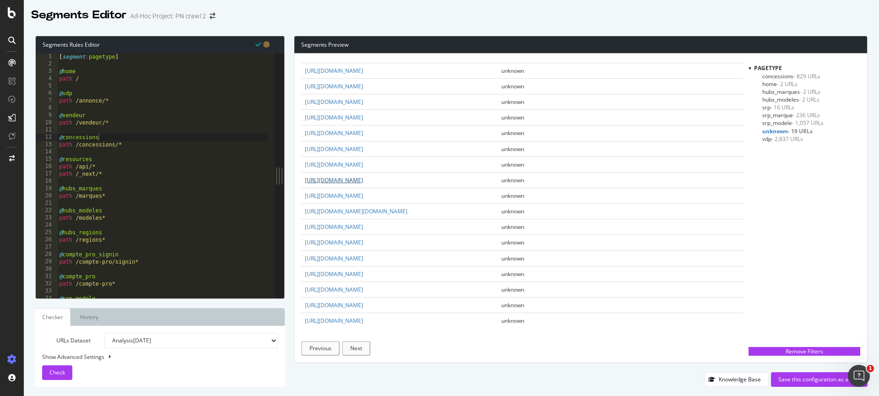
scroll to position [49, 0]
drag, startPoint x: 499, startPoint y: 195, endPoint x: 423, endPoint y: 193, distance: 76.0
click at [423, 193] on td "https://www.promoneuve.fr/mentions-legales?eventPageZone=filAriane" at bounding box center [399, 192] width 196 height 16
copy link "?eventPageZone=filAriane"
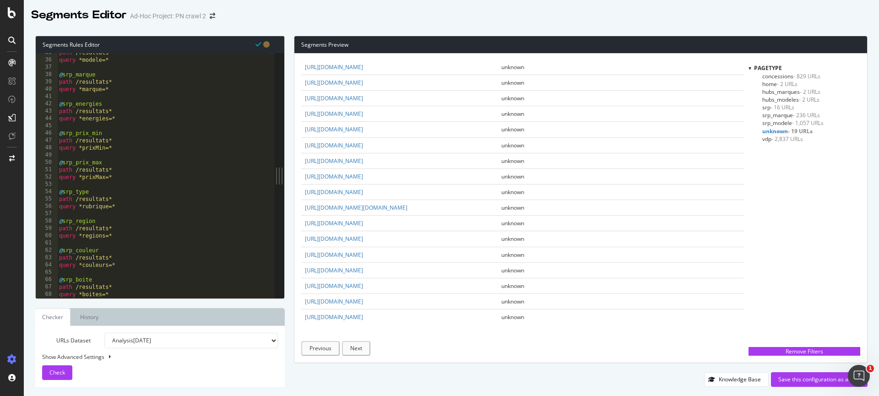
scroll to position [305, 0]
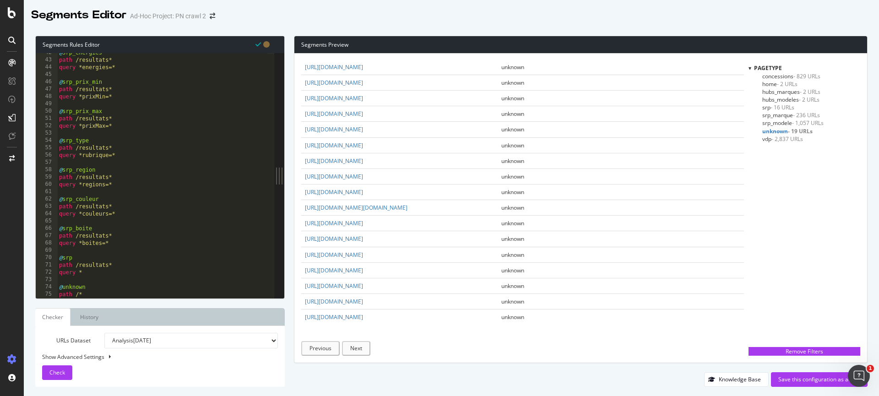
click at [114, 249] on div "@ srp_energies path /resultats* query *energies=* @ srp_prix_min path /resultat…" at bounding box center [162, 179] width 210 height 260
click at [93, 275] on div "@ srp_energies path /resultats* query *energies=* @ srp_prix_min path /resultat…" at bounding box center [162, 179] width 210 height 260
type textarea "query *"
paste textarea "?eventPageZone=filAriane"
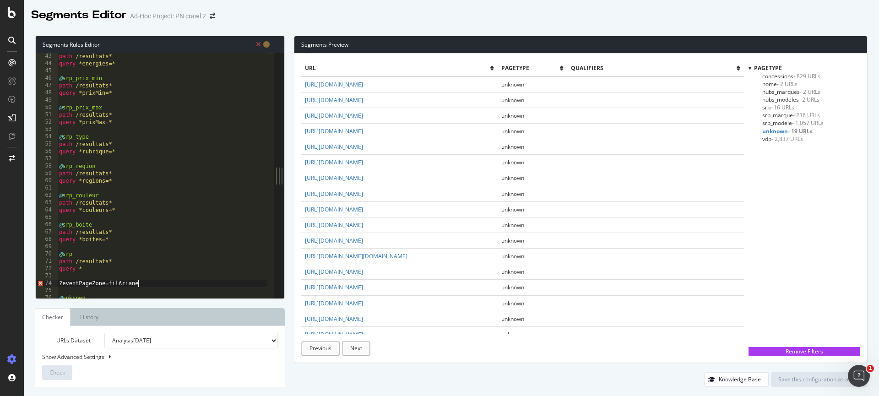
scroll to position [319, 0]
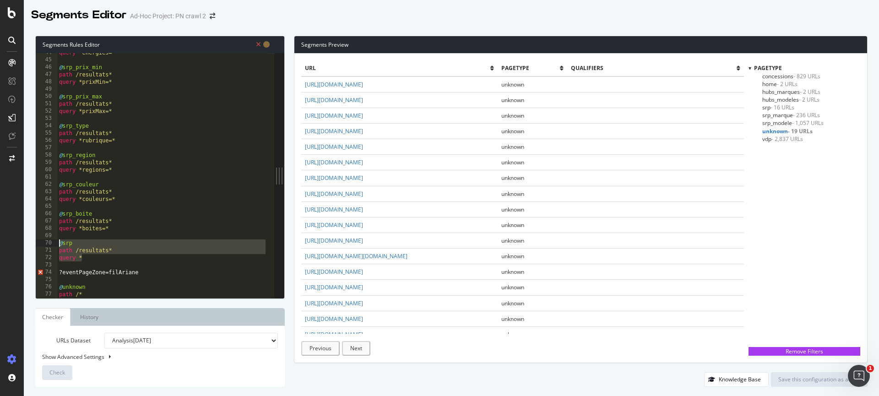
drag, startPoint x: 95, startPoint y: 259, endPoint x: 57, endPoint y: 242, distance: 41.6
click at [57, 242] on div "?eventPageZone=filAriane 44 45 46 47 48 49 50 51 52 53 54 55 56 57 58 59 60 61 …" at bounding box center [155, 175] width 239 height 245
type textarea "@srp path /resultats*"
click at [61, 271] on div "query *energies=* @ srp_prix_min path /resultats* query *prixMin=* @ srp_prix_m…" at bounding box center [162, 179] width 210 height 260
click at [62, 268] on div "query *energies=* @ srp_prix_min path /resultats* query *prixMin=* @ srp_prix_m…" at bounding box center [162, 179] width 210 height 260
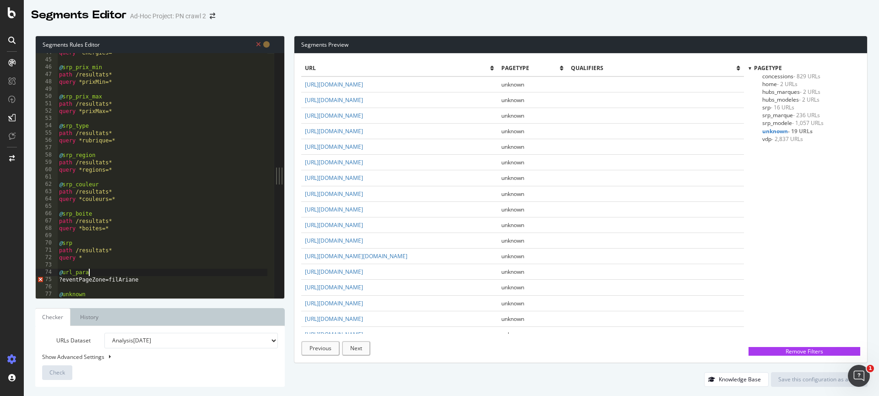
scroll to position [0, 2]
click at [76, 248] on div "query *energies=* @ srp_prix_min path /resultats* query *prixMin=* @ srp_prix_m…" at bounding box center [162, 179] width 210 height 260
click at [60, 250] on div "query *energies=* @ srp_prix_min path /resultats* query *prixMin=* @ srp_prix_m…" at bounding box center [162, 179] width 210 height 260
click at [61, 276] on div "query *energies=* @ srp_prix_min path /resultats* query *prixMin=* @ srp_prix_m…" at bounding box center [162, 179] width 210 height 260
paste textarea "path"
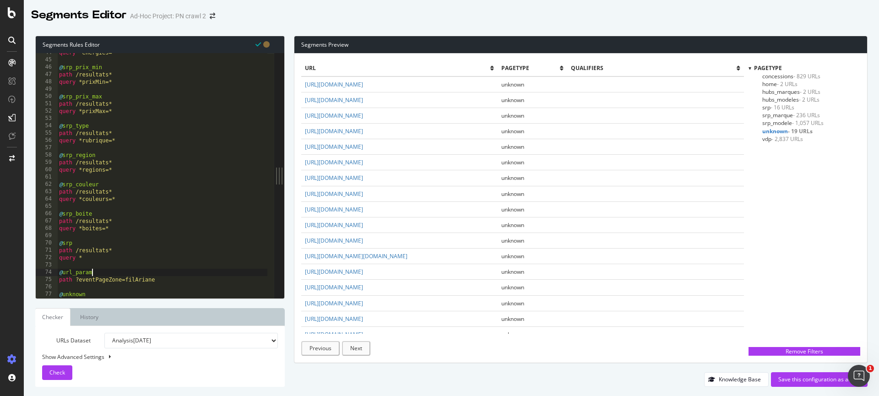
click at [195, 270] on div "query *energies=* @ srp_prix_min path /resultats* query *prixMin=* @ srp_prix_m…" at bounding box center [162, 179] width 210 height 260
drag, startPoint x: 127, startPoint y: 280, endPoint x: 170, endPoint y: 278, distance: 43.1
click at [170, 278] on div "query *energies=* @ srp_prix_min path /resultats* query *prixMin=* @ srp_prix_m…" at bounding box center [162, 179] width 210 height 260
click at [104, 258] on div "query *energies=* @ srp_prix_min path /resultats* query *prixMin=* @ srp_prix_m…" at bounding box center [162, 179] width 210 height 260
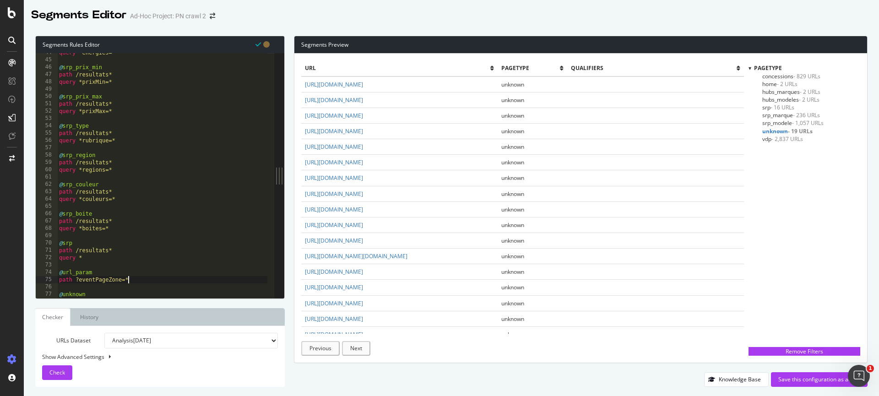
scroll to position [0, 1]
drag, startPoint x: 88, startPoint y: 262, endPoint x: 57, endPoint y: 261, distance: 30.7
click at [57, 261] on div "path ?eventPageZone=* 44 45 46 47 48 49 50 51 52 53 54 55 56 57 58 59 60 61 62 …" at bounding box center [155, 175] width 239 height 245
click at [65, 261] on div "query *energies=* @ srp_prix_min path /resultats* query *prixMin=* @ srp_prix_m…" at bounding box center [162, 179] width 210 height 260
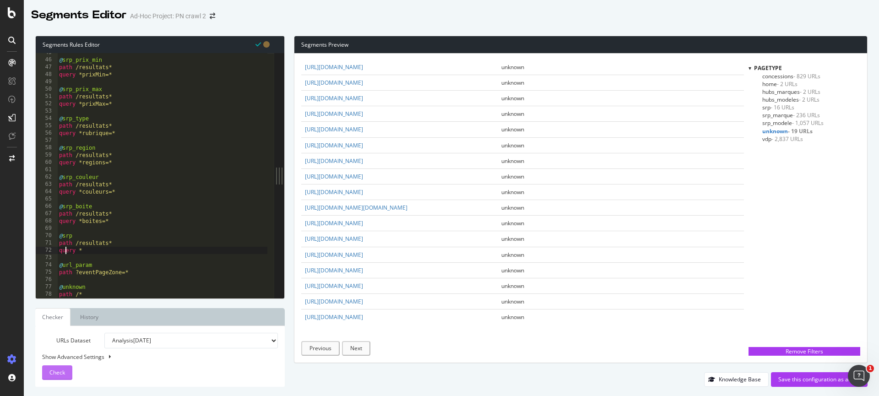
click at [58, 378] on div "Check" at bounding box center [57, 373] width 16 height 14
click at [75, 270] on div "@ srp_prix_min path /resultats* query *prixMin=* @ srp_prix_max path /resultats…" at bounding box center [162, 179] width 210 height 260
drag, startPoint x: 86, startPoint y: 254, endPoint x: 38, endPoint y: 253, distance: 48.1
click at [38, 253] on div "query * 45 46 47 48 49 50 51 52 53 54 55 56 57 58 59 60 61 62 63 64 65 66 67 68…" at bounding box center [155, 175] width 239 height 245
click at [136, 272] on div "@ srp_prix_min path /resultats* query *prixMin=* @ srp_prix_max path /resultats…" at bounding box center [162, 179] width 210 height 260
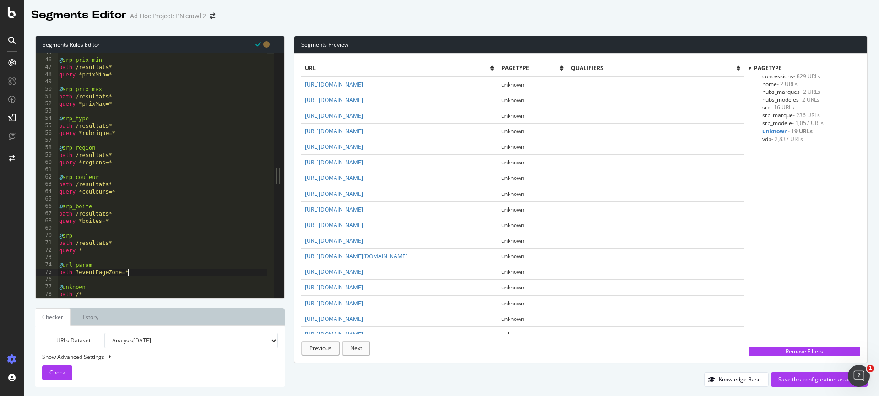
type textarea "path ?eventPageZone=*"
paste textarea "query *"
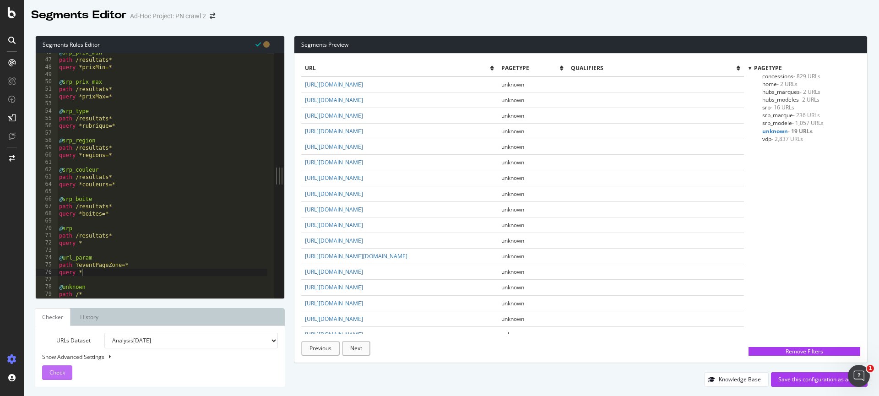
click at [61, 370] on span "Check" at bounding box center [57, 373] width 16 height 8
drag, startPoint x: 482, startPoint y: 274, endPoint x: 417, endPoint y: 271, distance: 65.6
click at [417, 271] on td "https://www.promoneuve.fr/nous-contacter?eventPageZone=filAriane" at bounding box center [399, 270] width 196 height 16
click at [137, 269] on div "@ srp_prix_min path /resultats* query *prixMin=* @ srp_prix_max path /resultats…" at bounding box center [162, 179] width 210 height 260
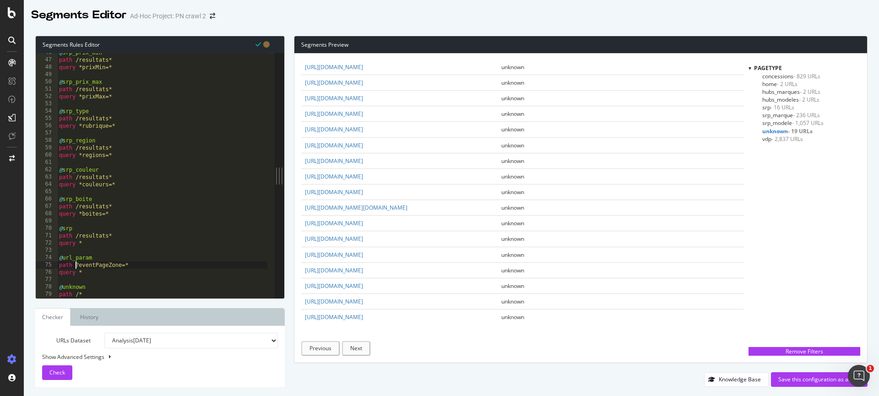
click at [75, 263] on div "@ srp_prix_min path /resultats* query *prixMin=* @ srp_prix_max path /resultats…" at bounding box center [162, 179] width 210 height 260
click at [54, 371] on span "Check" at bounding box center [57, 373] width 16 height 8
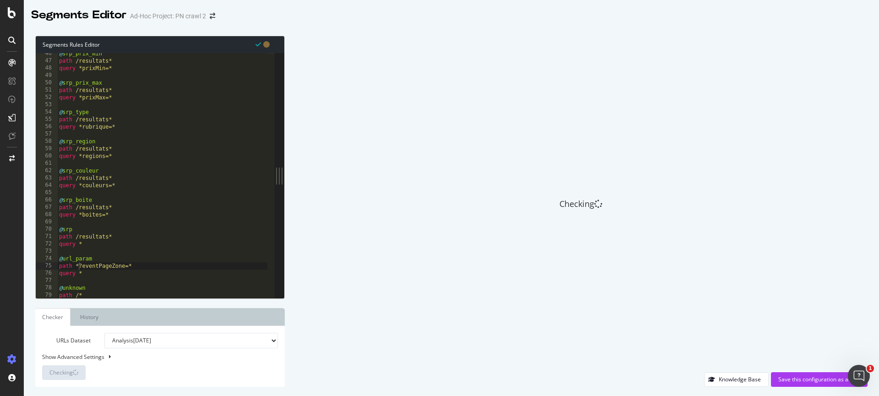
scroll to position [334, 0]
click at [66, 243] on div "@ srp_prix_min path /resultats* query *prixMin=* @ srp_prix_max path /resultats…" at bounding box center [162, 179] width 210 height 260
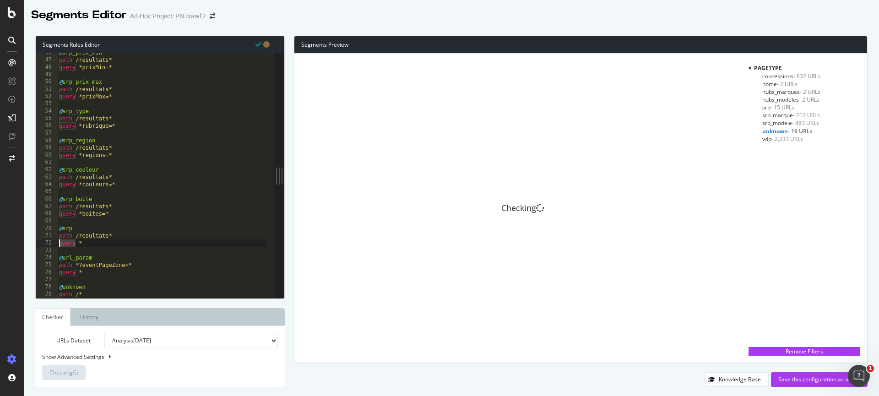
click at [66, 243] on div "@ srp_prix_min path /resultats* query *prixMin=* @ srp_prix_max path /resultats…" at bounding box center [162, 179] width 210 height 260
type textarea "query *"
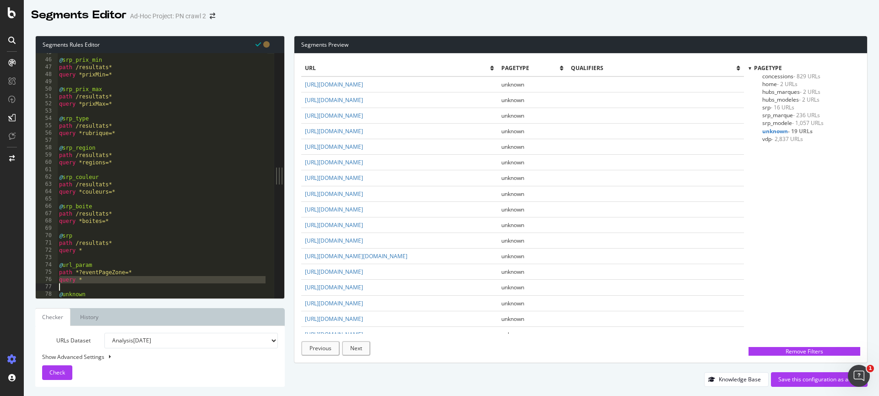
type textarea "query *"
click at [55, 369] on span "Check" at bounding box center [57, 373] width 16 height 8
copy link "https://www.promoneuve.fr/warningcookies?eventPageZone=filAriane"
click at [286, 217] on div "Segments Preview url pagetype qualifiers https://www.promoneuve.fr/nous-contact…" at bounding box center [576, 211] width 583 height 351
click at [140, 267] on div "@ srp_prix_min path /resultats* query *prixMin=* @ srp_prix_max path /resultats…" at bounding box center [162, 179] width 210 height 260
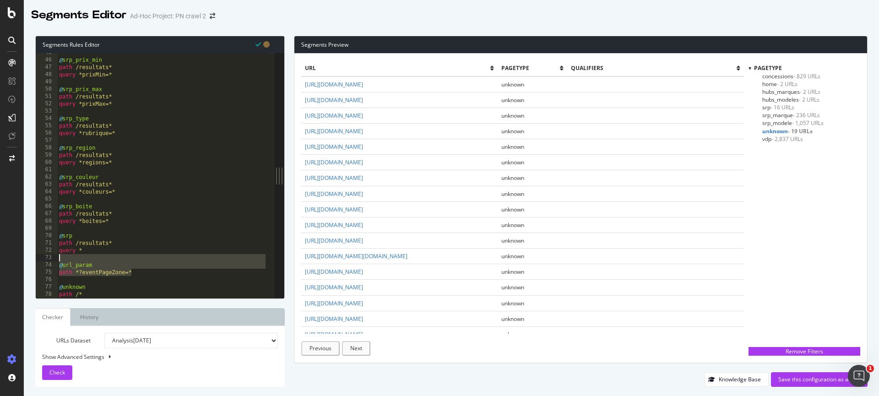
drag, startPoint x: 150, startPoint y: 275, endPoint x: 42, endPoint y: 261, distance: 109.1
click at [42, 261] on div "45 46 47 48 49 50 51 52 53 54 55 56 57 58 59 60 61 62 63 64 65 66 67 68 69 70 7…" at bounding box center [155, 175] width 239 height 245
type textarea "@url_param"
paste textarea "Cursor at row 75"
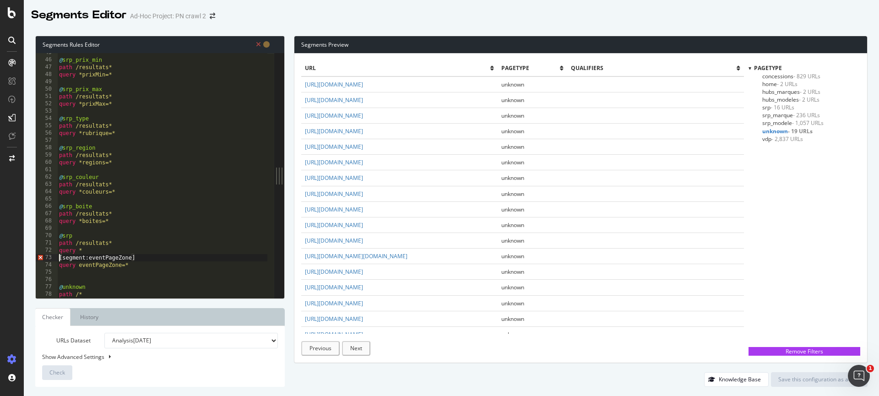
click at [60, 257] on div "@ srp_prix_min path /resultats* query *prixMin=* @ srp_prix_max path /resultats…" at bounding box center [162, 179] width 210 height 260
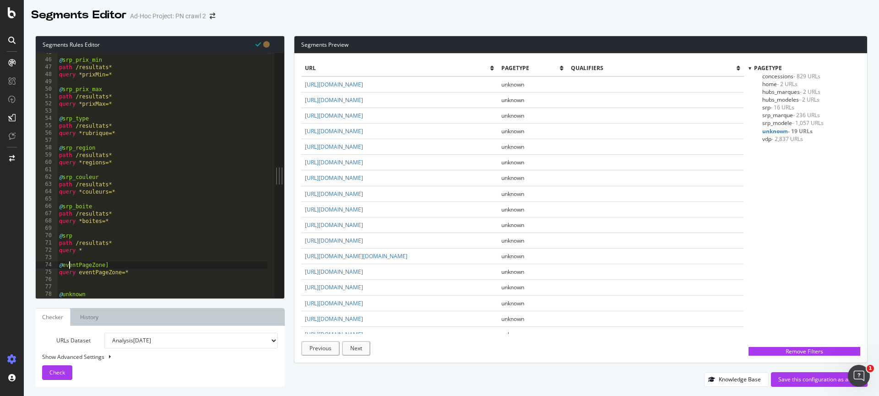
click at [109, 262] on div "@ srp_prix_min path /resultats* query *prixMin=* @ srp_prix_max path /resultats…" at bounding box center [162, 179] width 210 height 260
drag, startPoint x: 111, startPoint y: 266, endPoint x: 116, endPoint y: 265, distance: 5.1
click at [111, 266] on div "@ srp_prix_min path /resultats* query *prixMin=* @ srp_prix_max path /resultats…" at bounding box center [162, 179] width 210 height 260
type textarea "@eventPageZone"
click at [60, 374] on span "Check" at bounding box center [57, 373] width 16 height 8
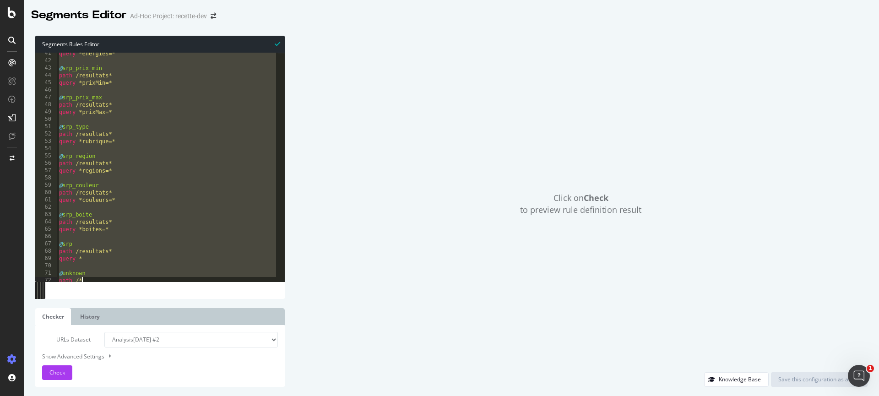
scroll to position [299, 0]
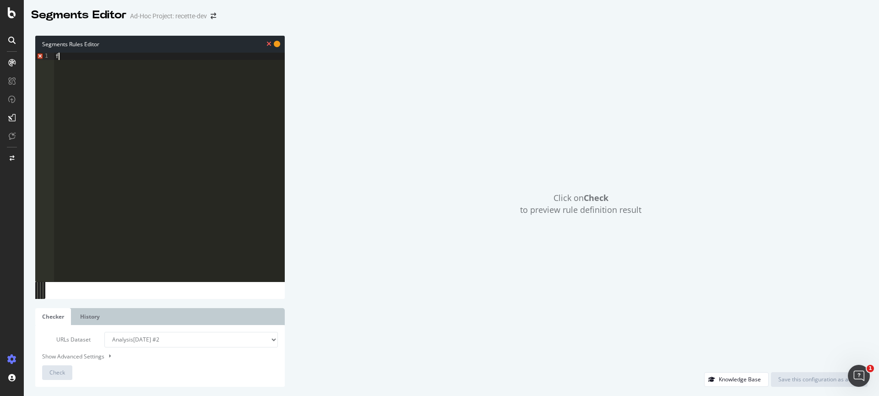
type textarea "@unknown path /*"
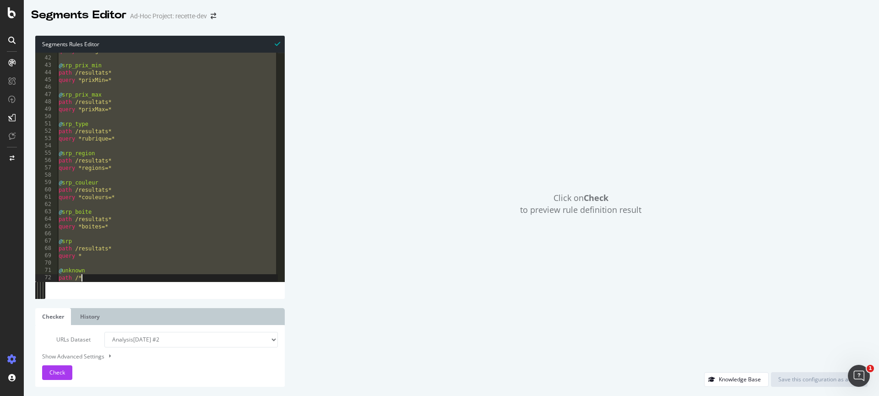
click at [109, 237] on div "query *energies=* @ srp_prix_min path /resultats* query *prixMin=* @ srp_prix_m…" at bounding box center [167, 169] width 221 height 244
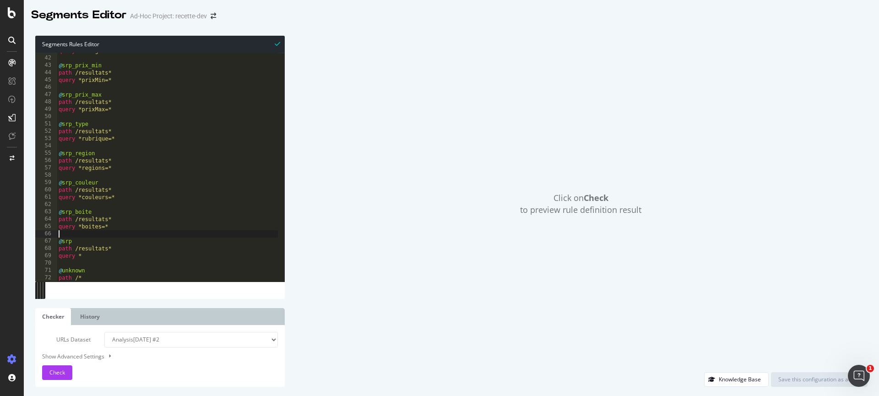
click at [95, 264] on div "query *energies=* @ srp_prix_min path /resultats* query *prixMin=* @ srp_prix_m…" at bounding box center [167, 169] width 221 height 244
